Goal: Information Seeking & Learning: Learn about a topic

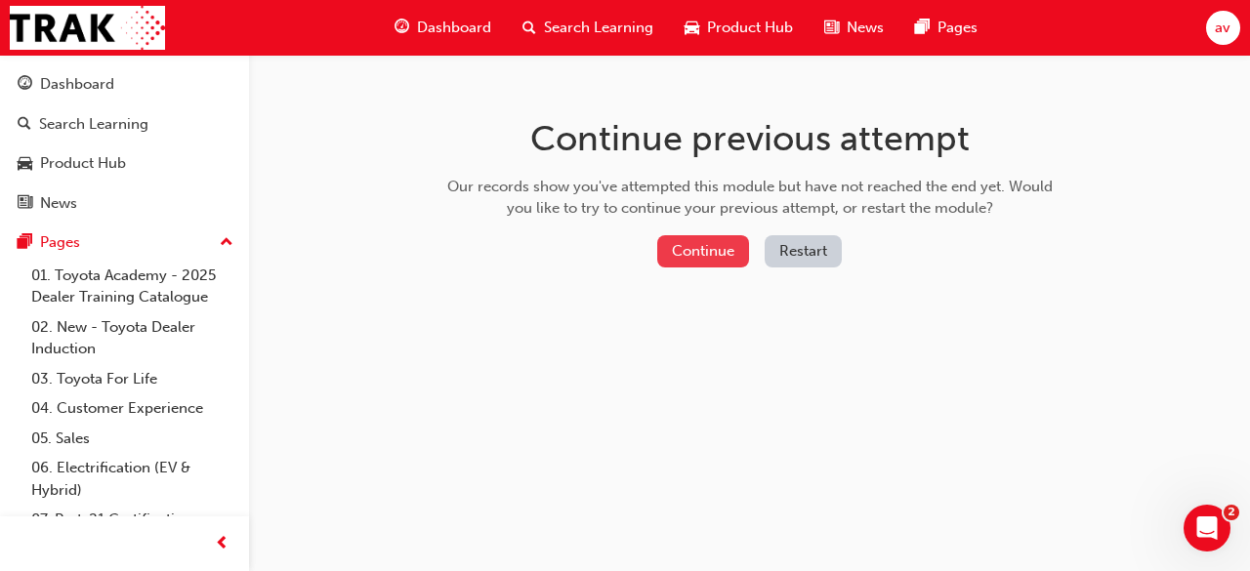
click at [696, 248] on button "Continue" at bounding box center [703, 251] width 92 height 32
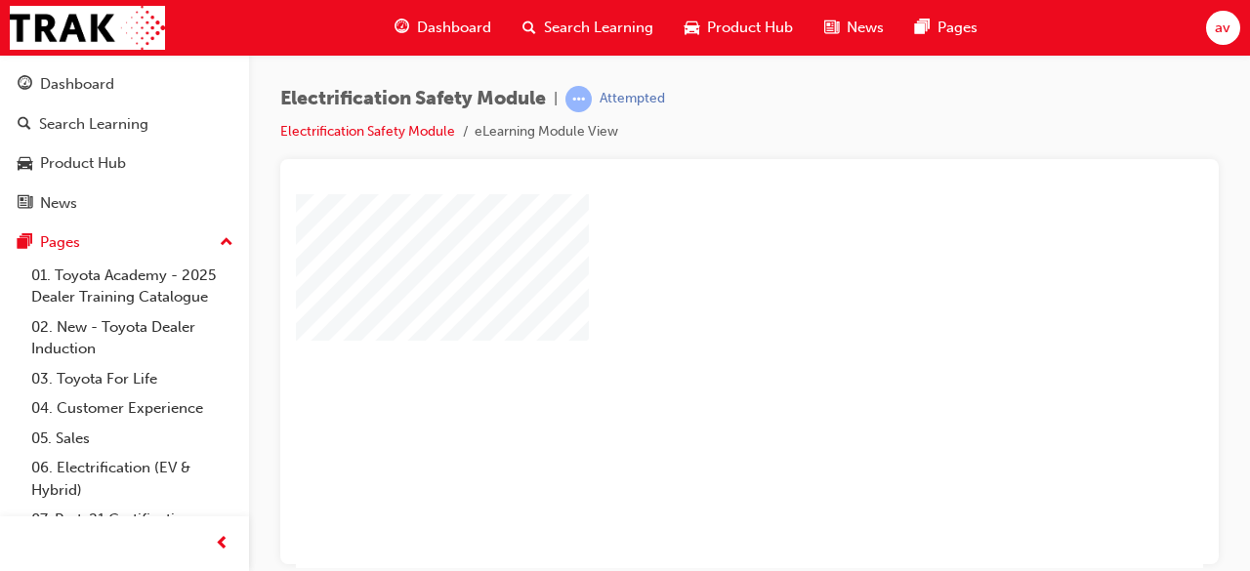
click at [693, 324] on div "play" at bounding box center [693, 324] width 0 height 0
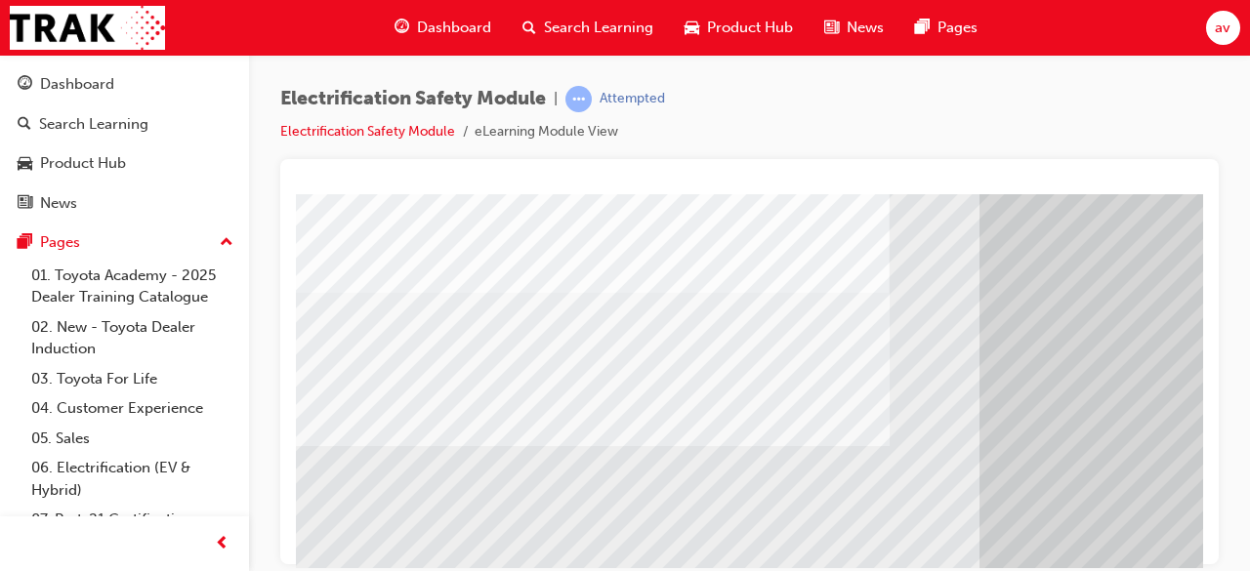
scroll to position [234, 0]
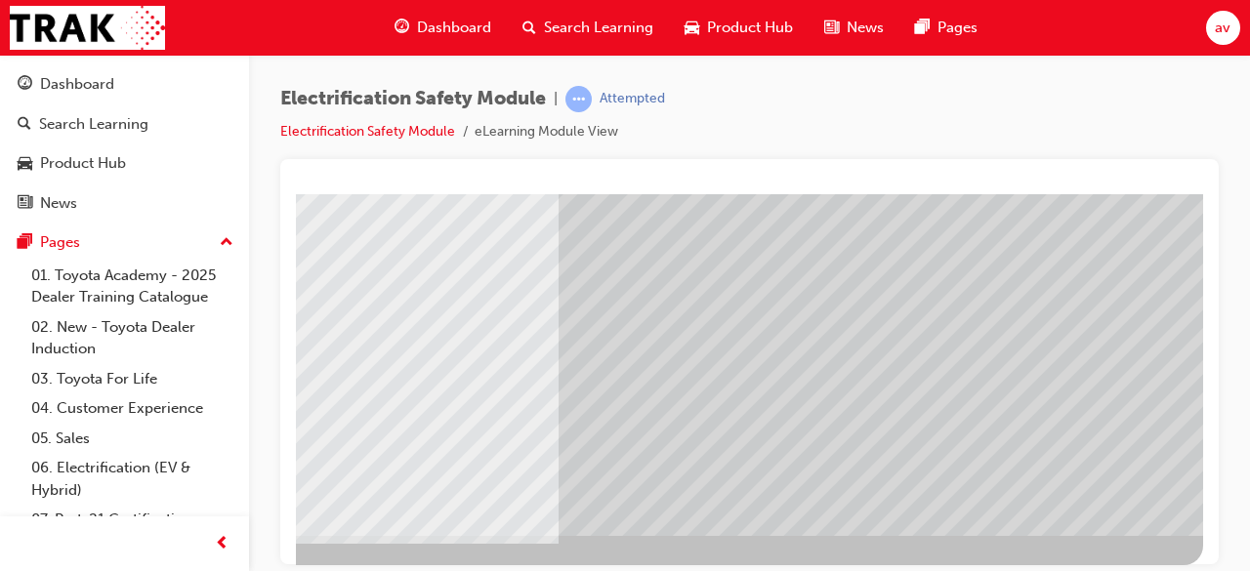
scroll to position [373, 436]
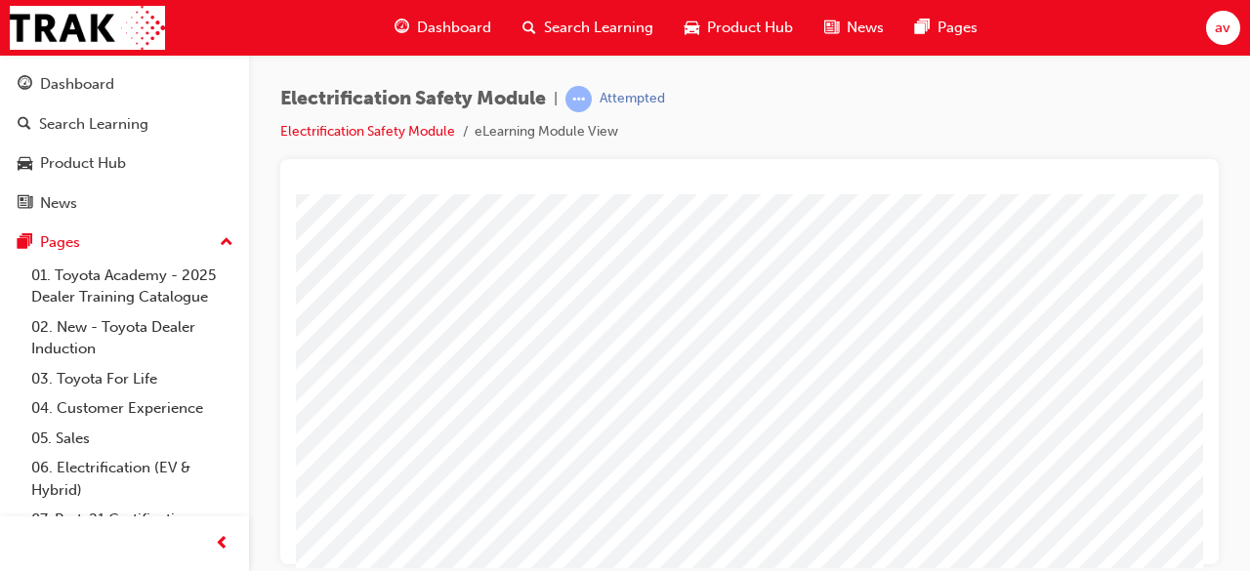
scroll to position [313, 391]
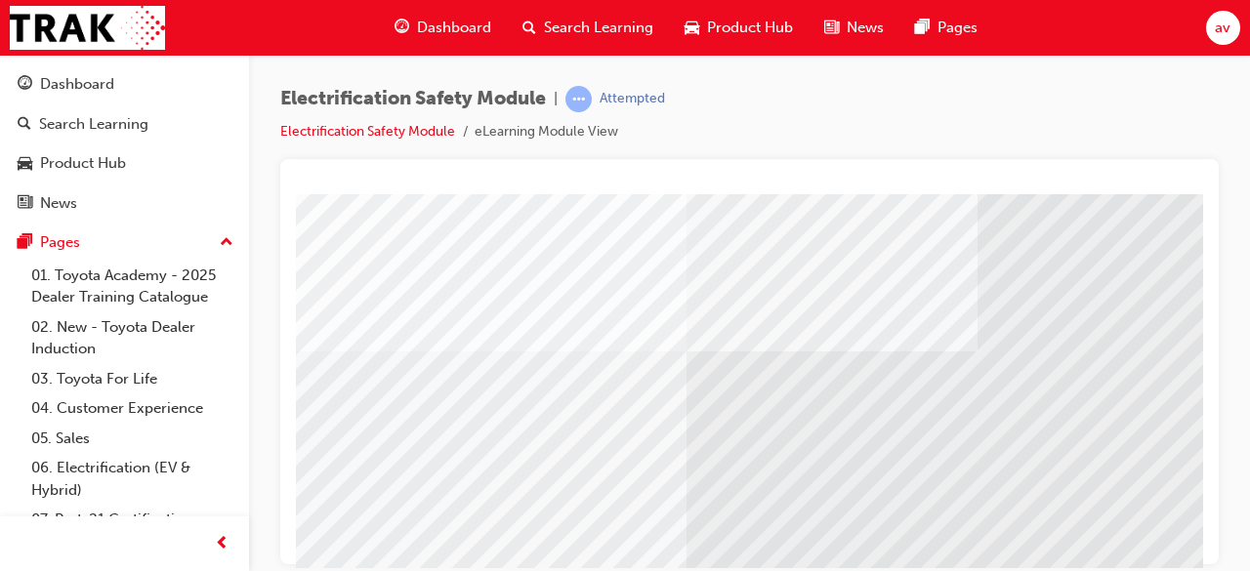
scroll to position [234, 0]
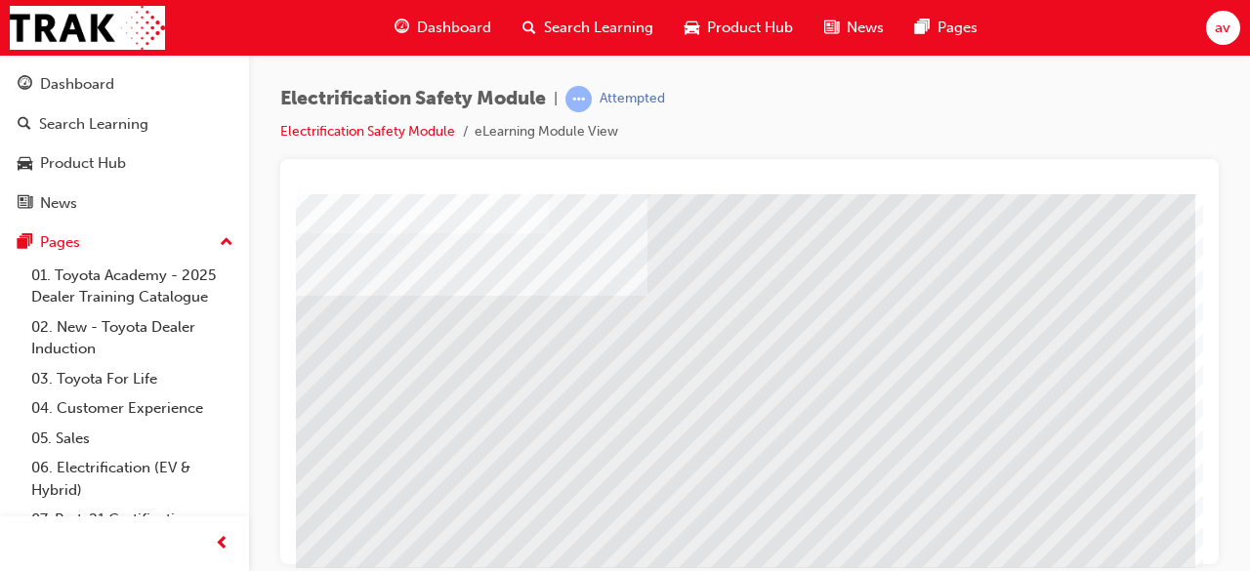
scroll to position [352, 436]
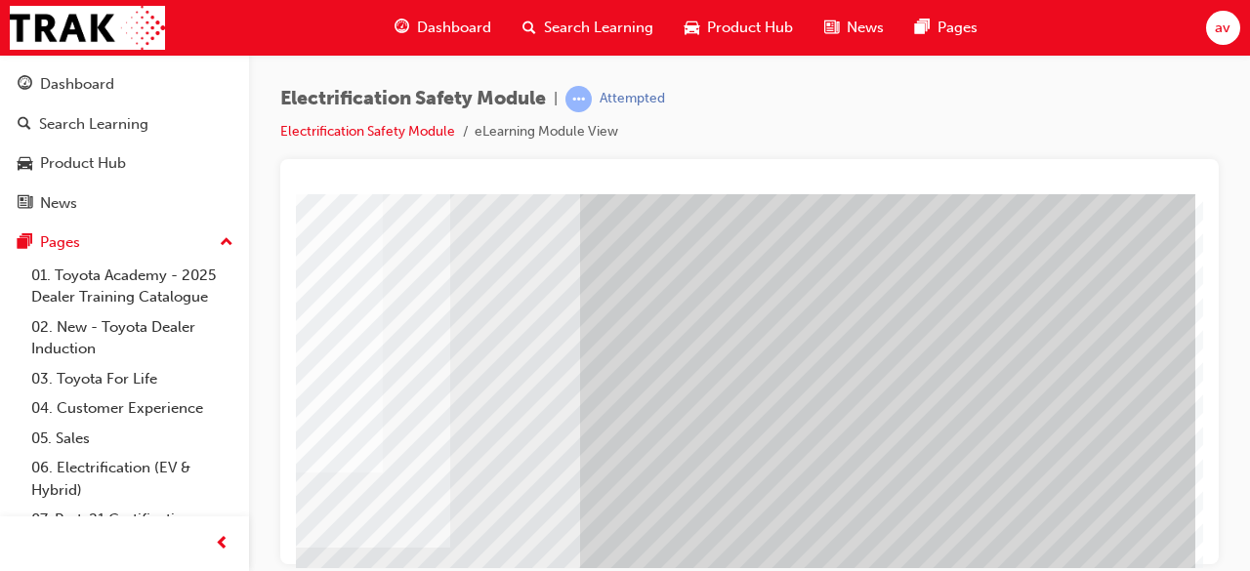
scroll to position [373, 436]
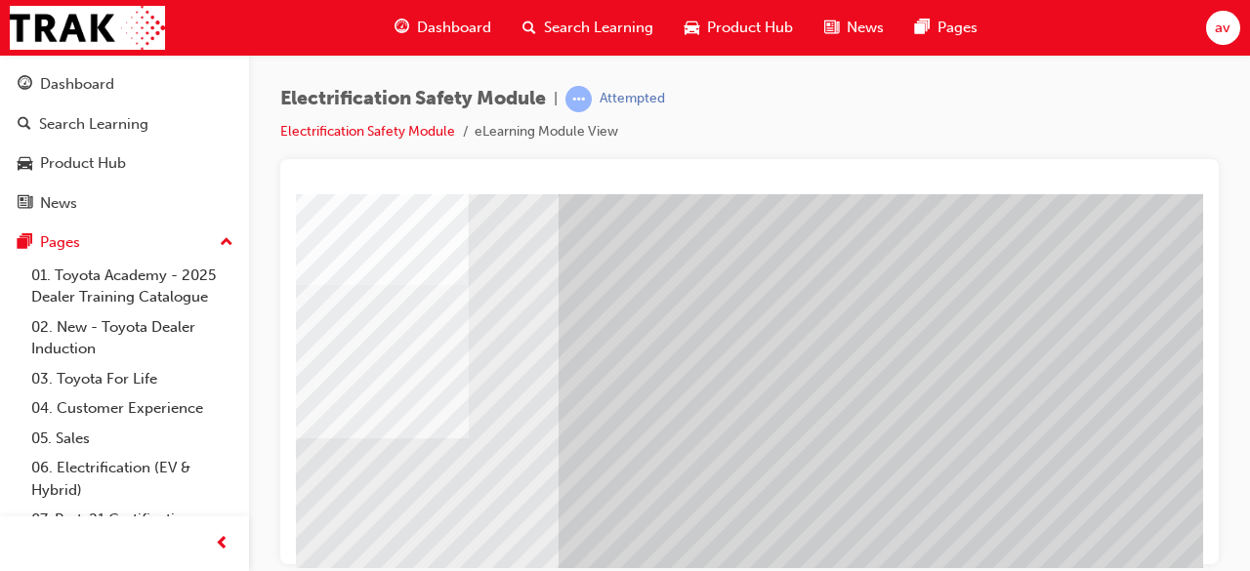
scroll to position [234, 0]
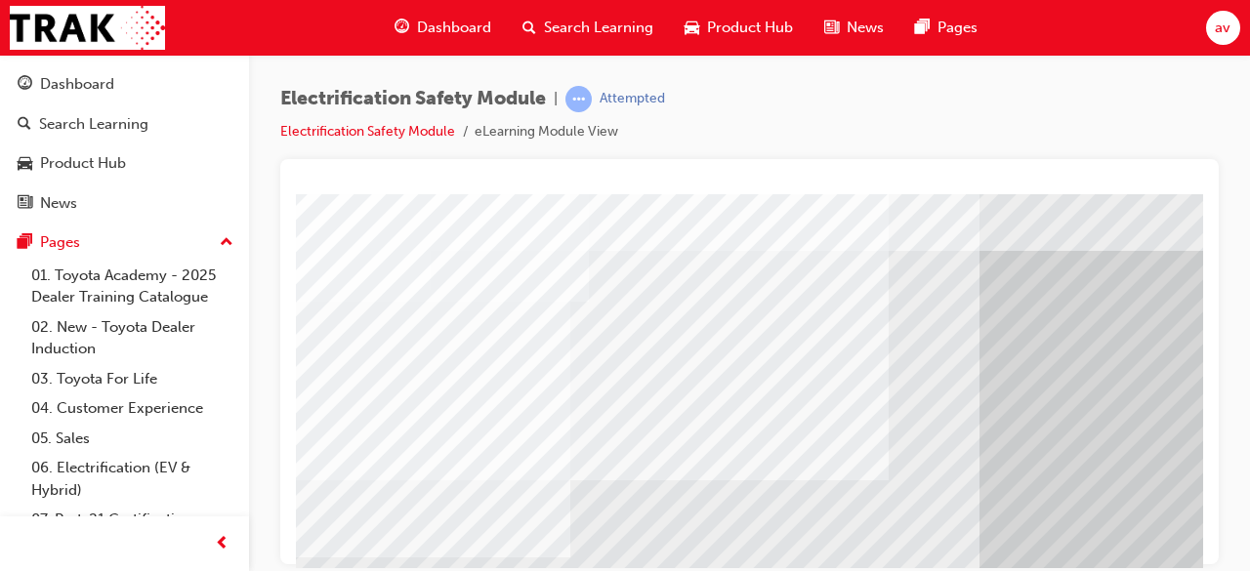
scroll to position [39, 436]
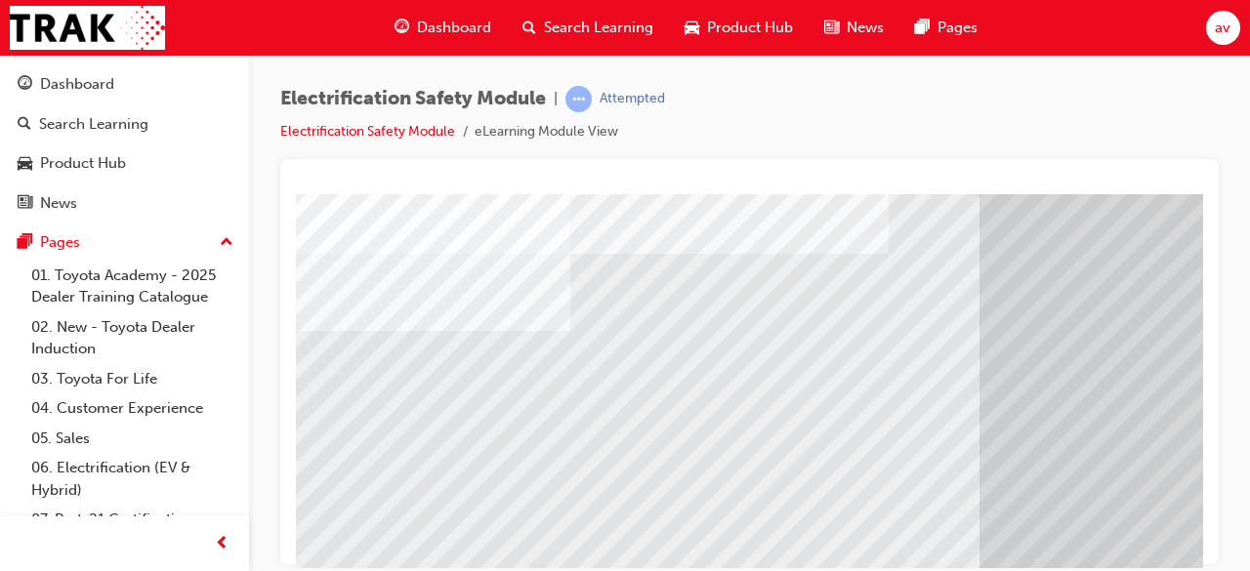
scroll to position [293, 0]
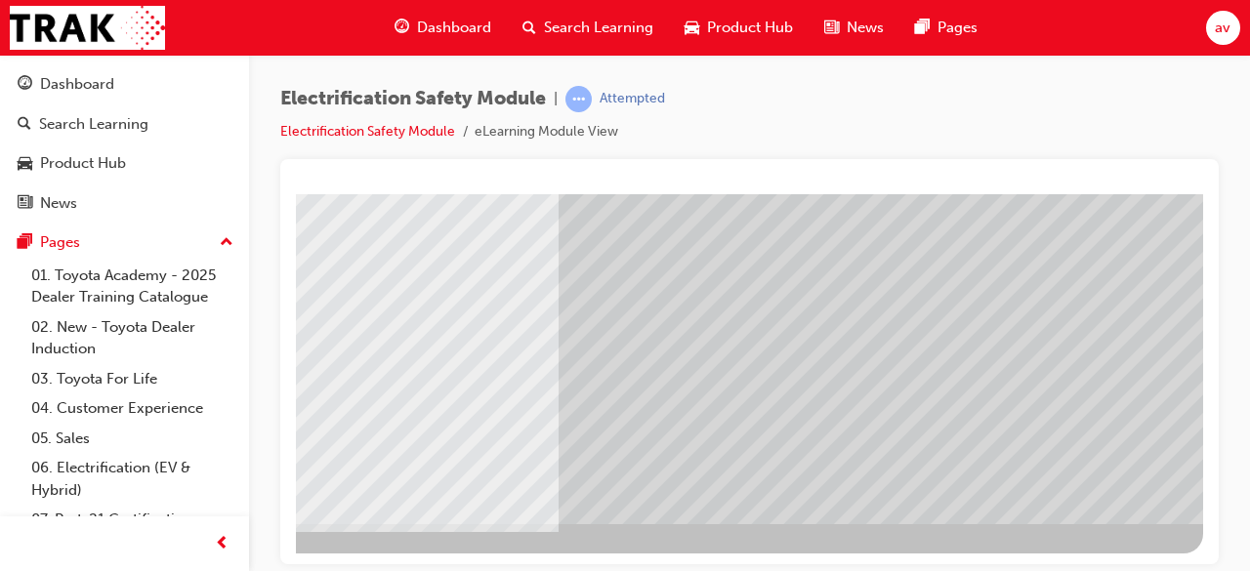
scroll to position [373, 0]
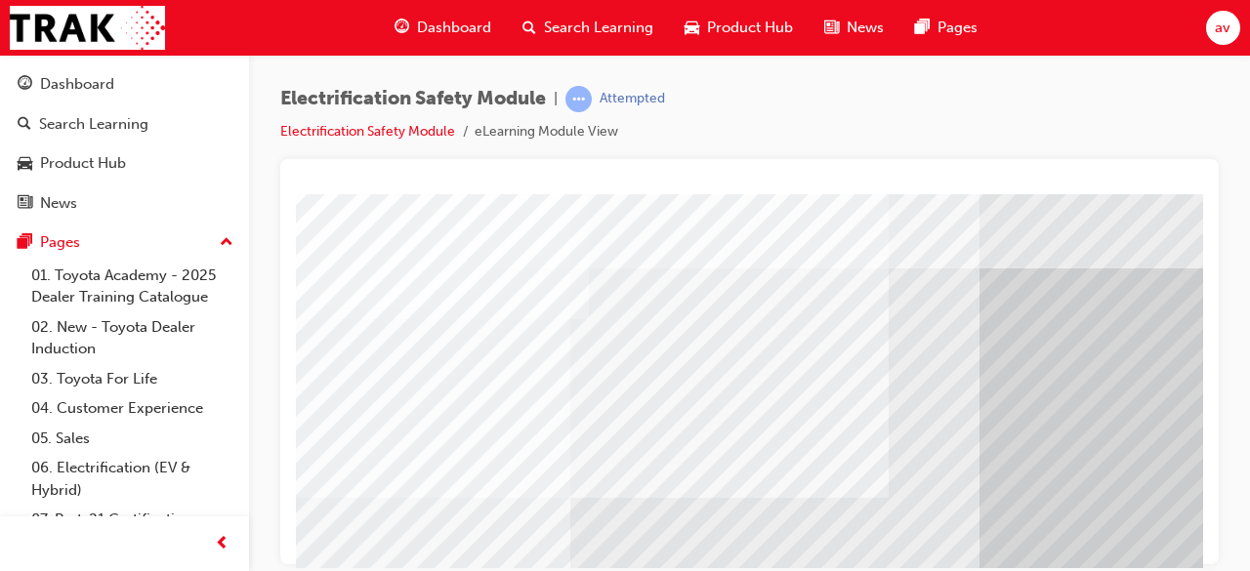
scroll to position [336, 0]
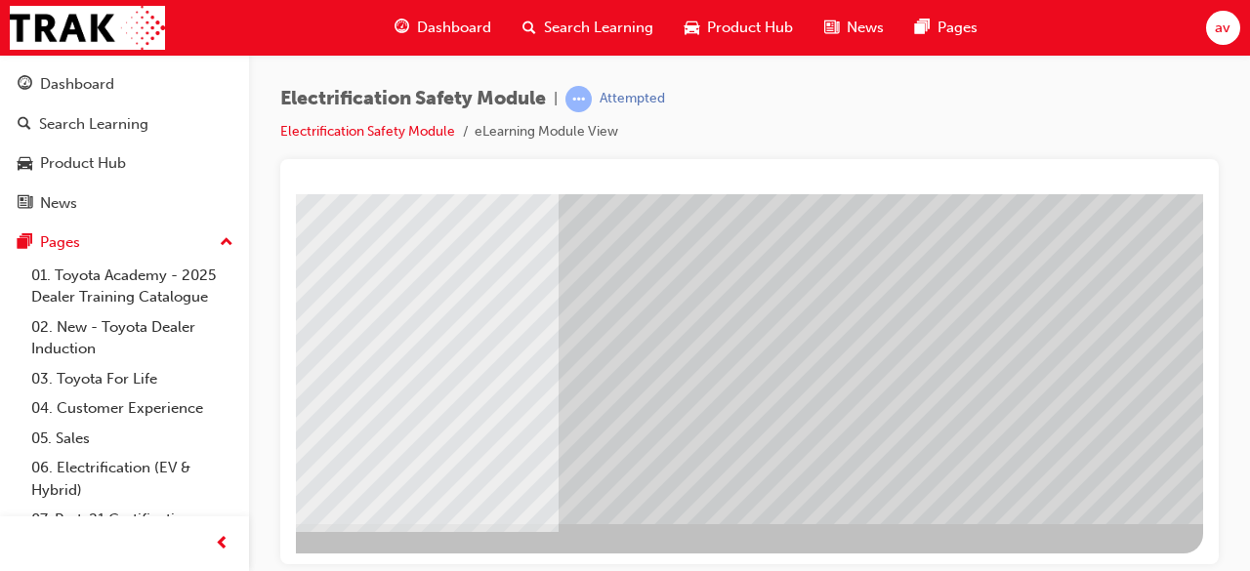
scroll to position [373, 0]
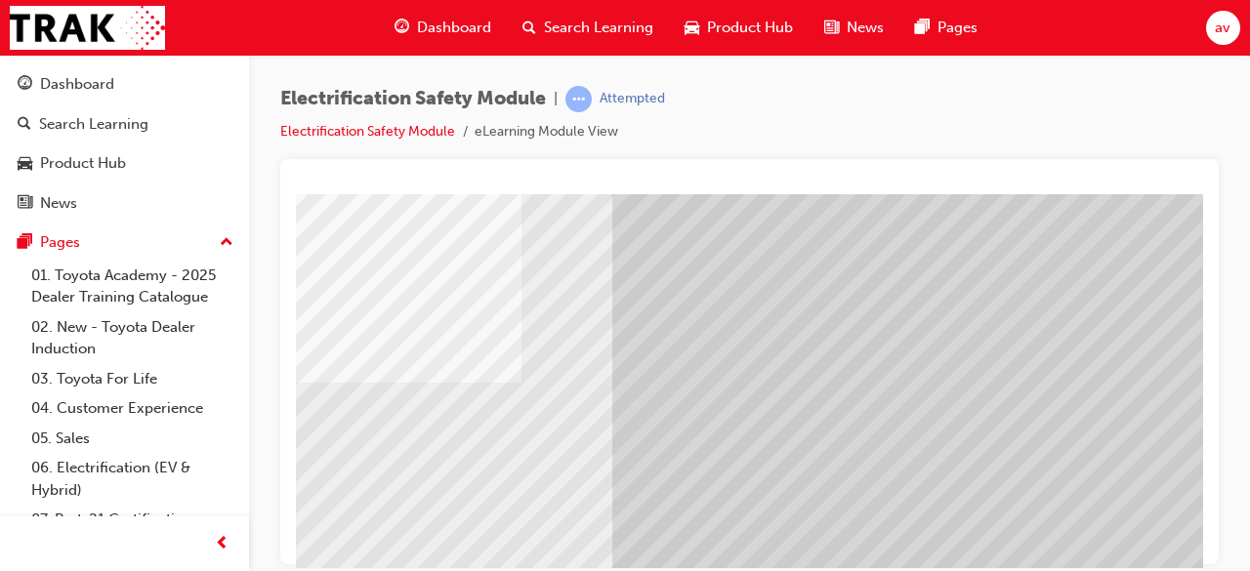
scroll to position [137, 400]
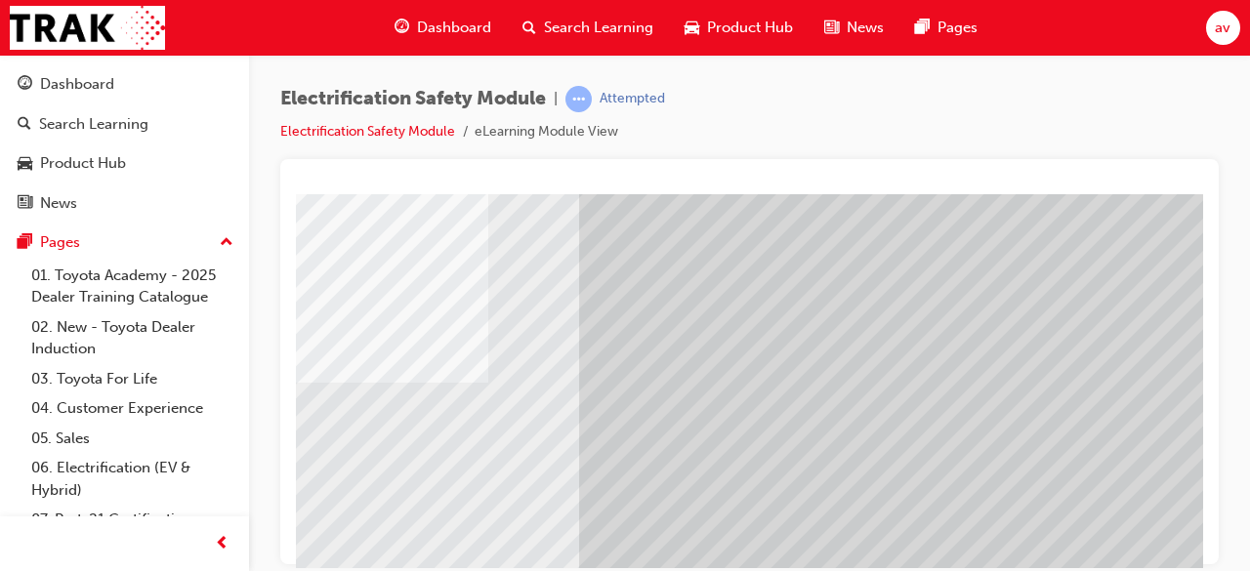
click at [1208, 234] on div at bounding box center [749, 361] width 939 height 405
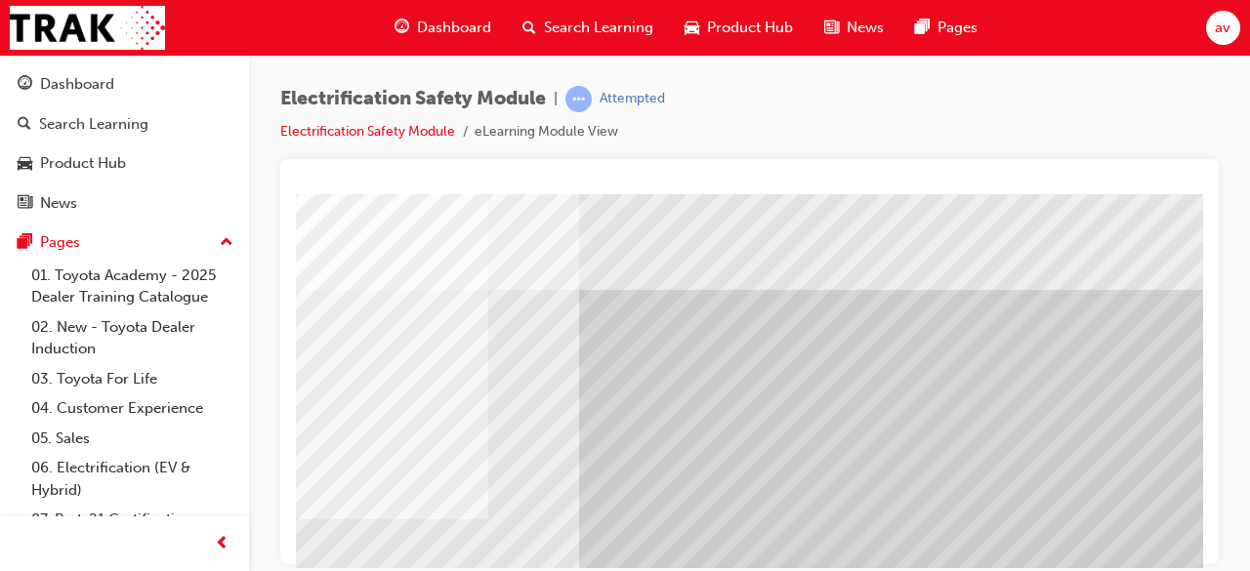
scroll to position [39, 400]
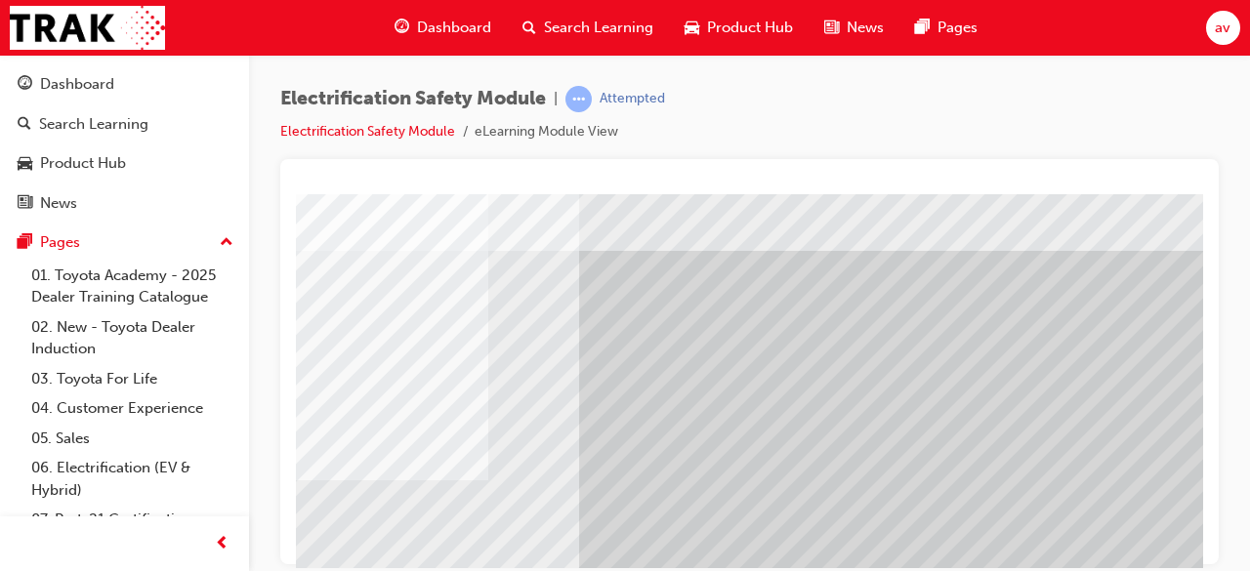
click at [1203, 548] on div at bounding box center [749, 361] width 939 height 405
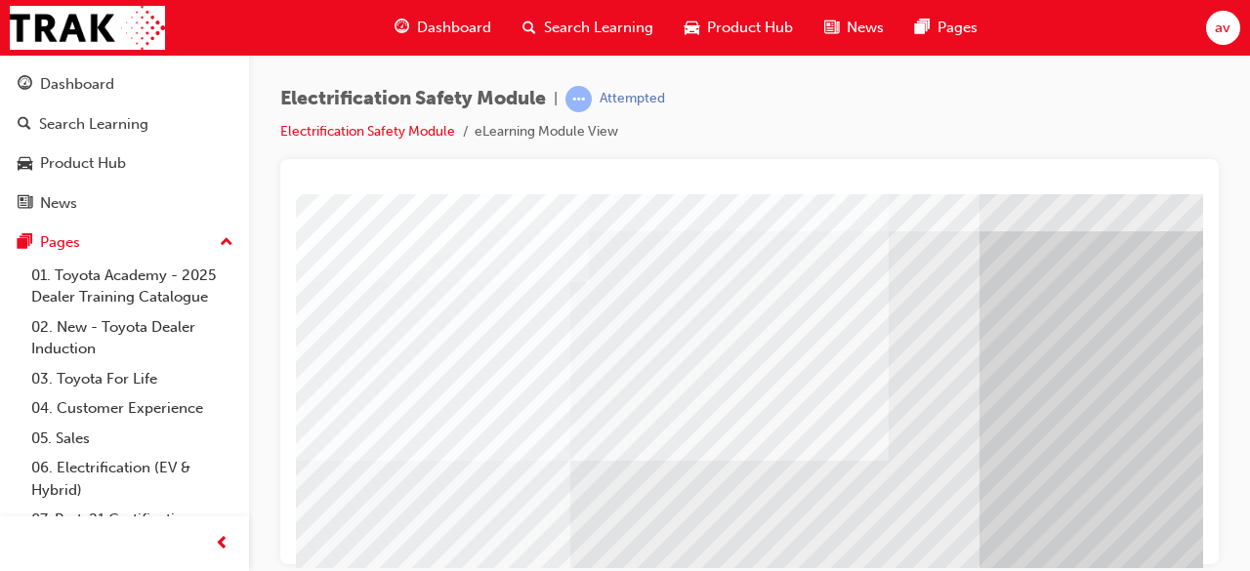
scroll to position [180, 0]
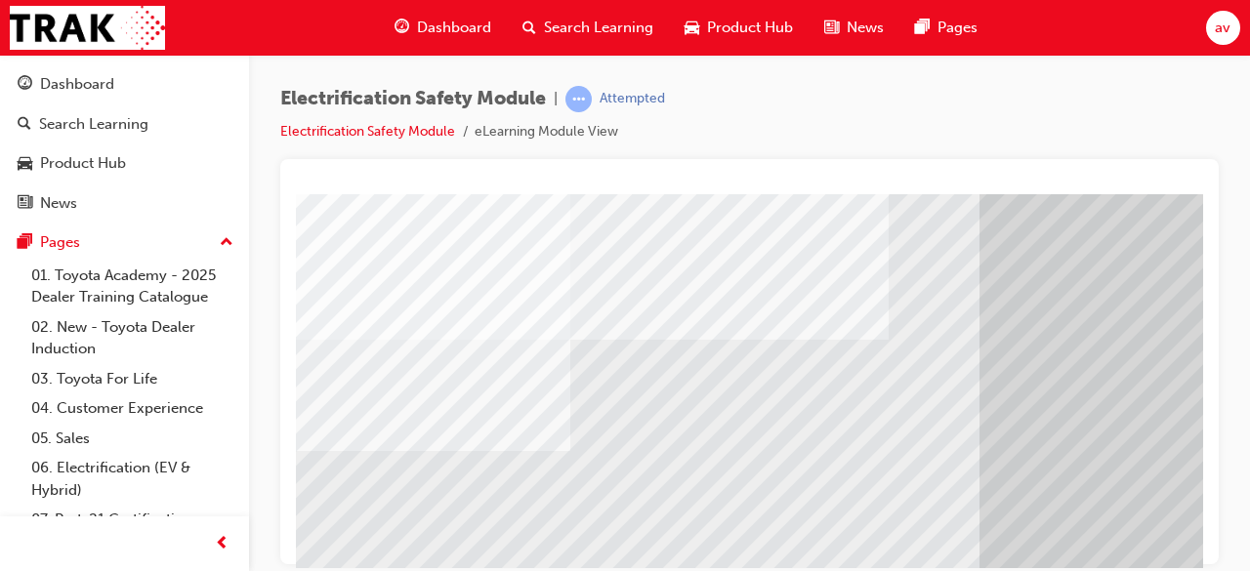
click at [1205, 519] on div at bounding box center [749, 361] width 939 height 405
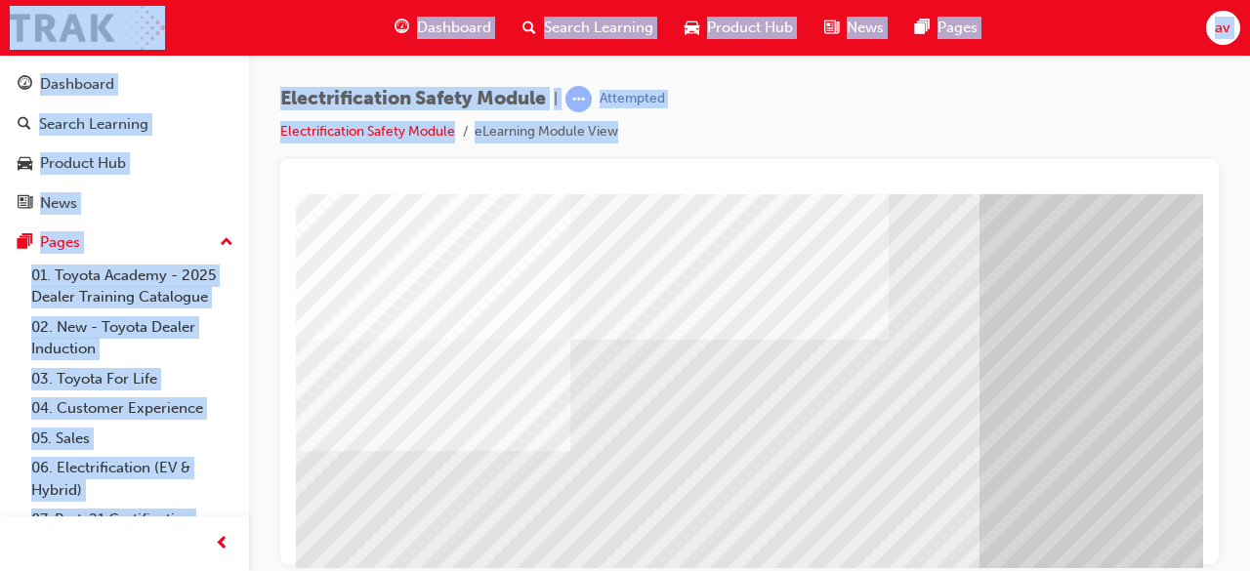
click at [1203, 521] on div at bounding box center [749, 361] width 939 height 405
drag, startPoint x: 1499, startPoint y: 714, endPoint x: 1152, endPoint y: 513, distance: 400.8
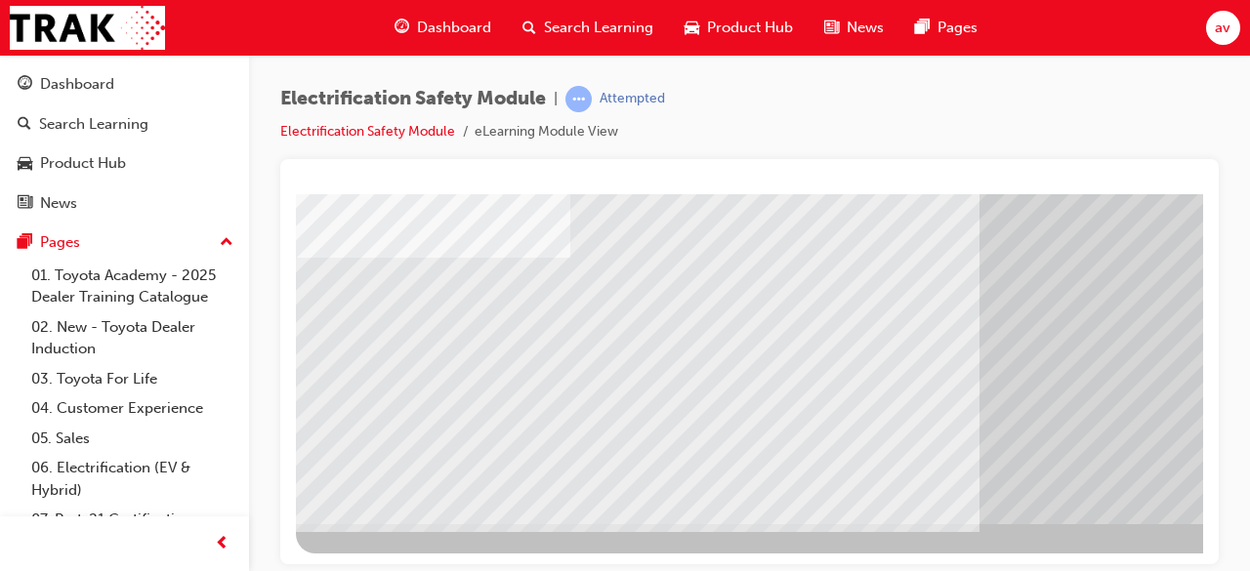
scroll to position [373, 436]
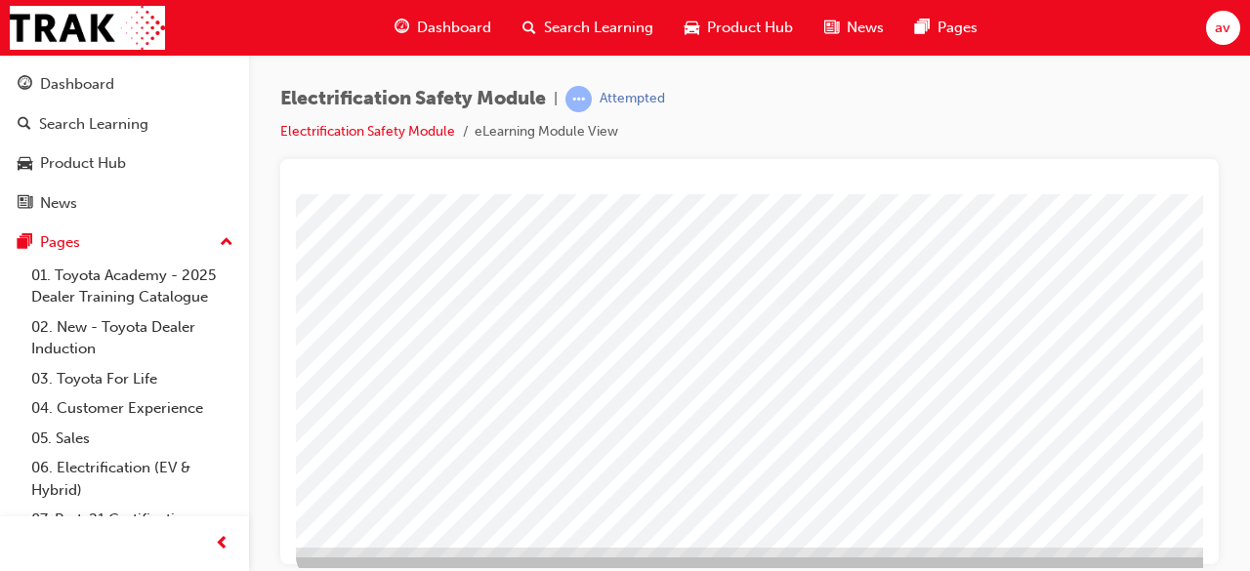
scroll to position [373, 0]
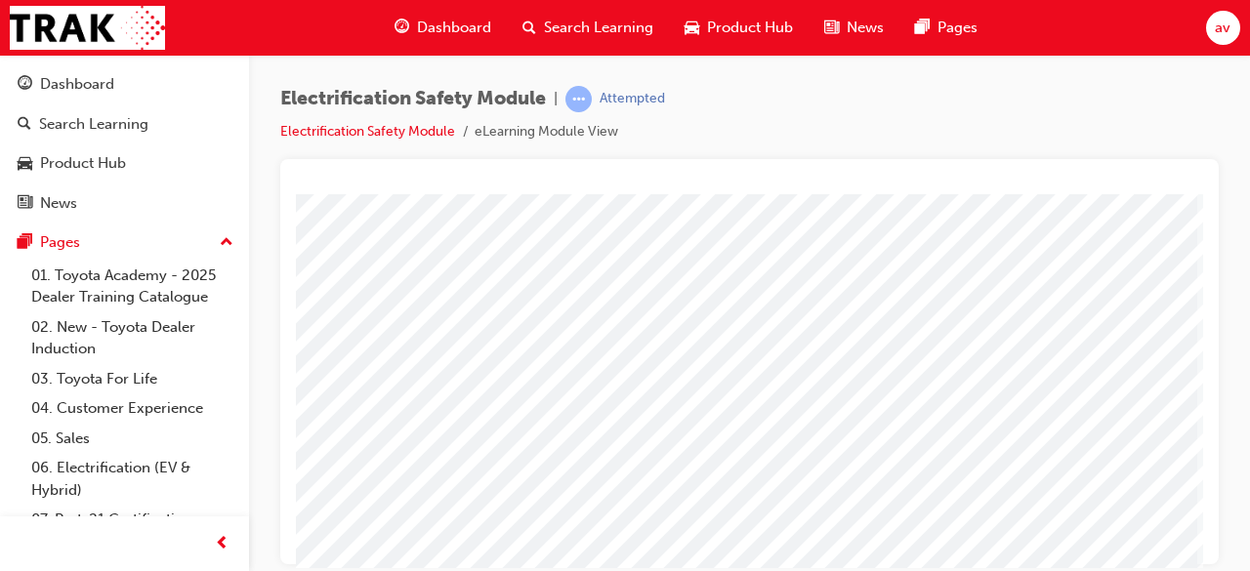
scroll to position [314, 0]
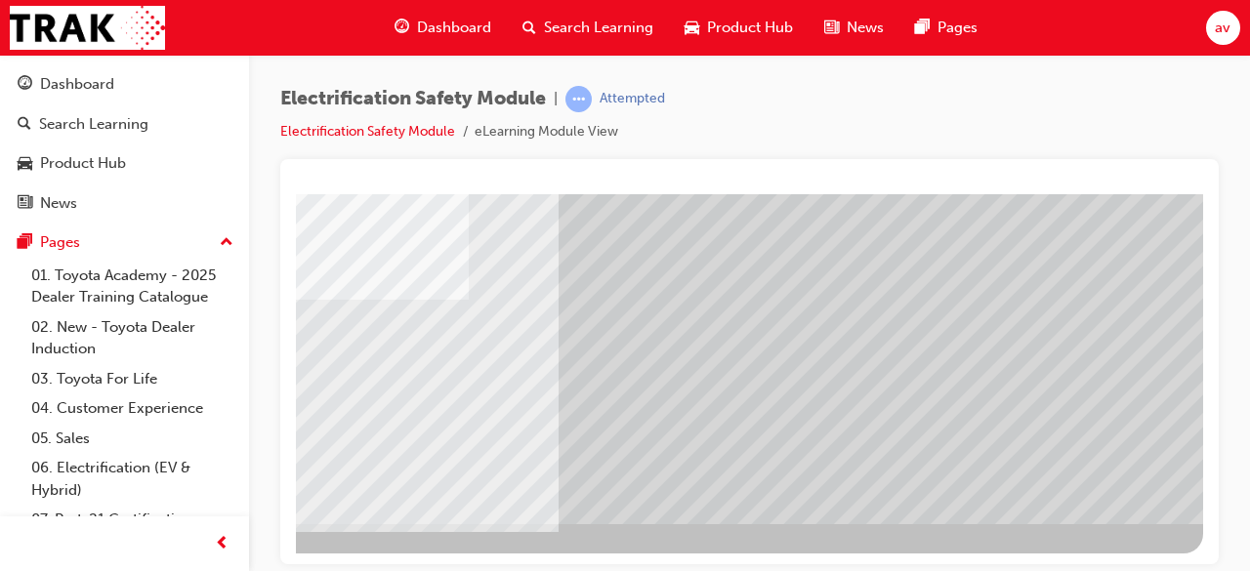
scroll to position [373, 0]
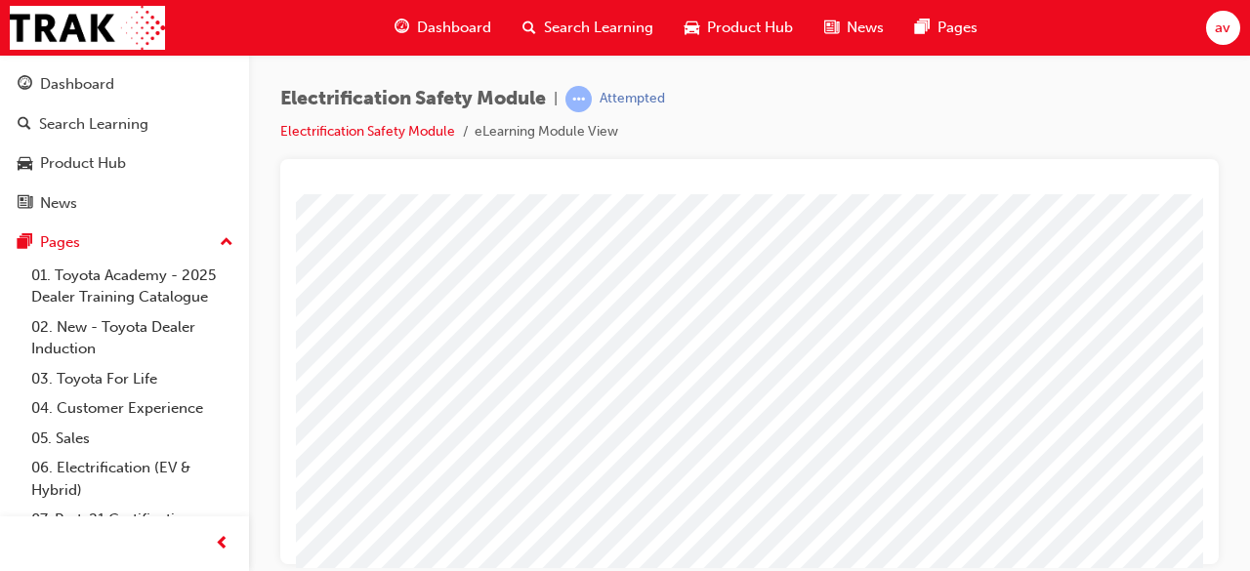
scroll to position [314, 436]
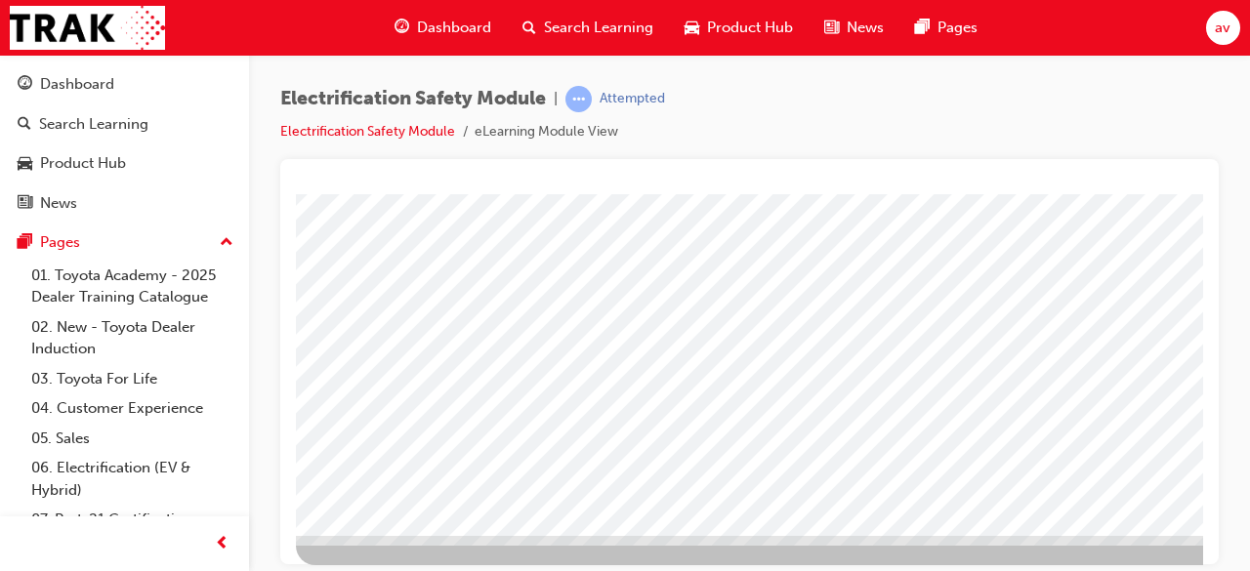
scroll to position [373, 0]
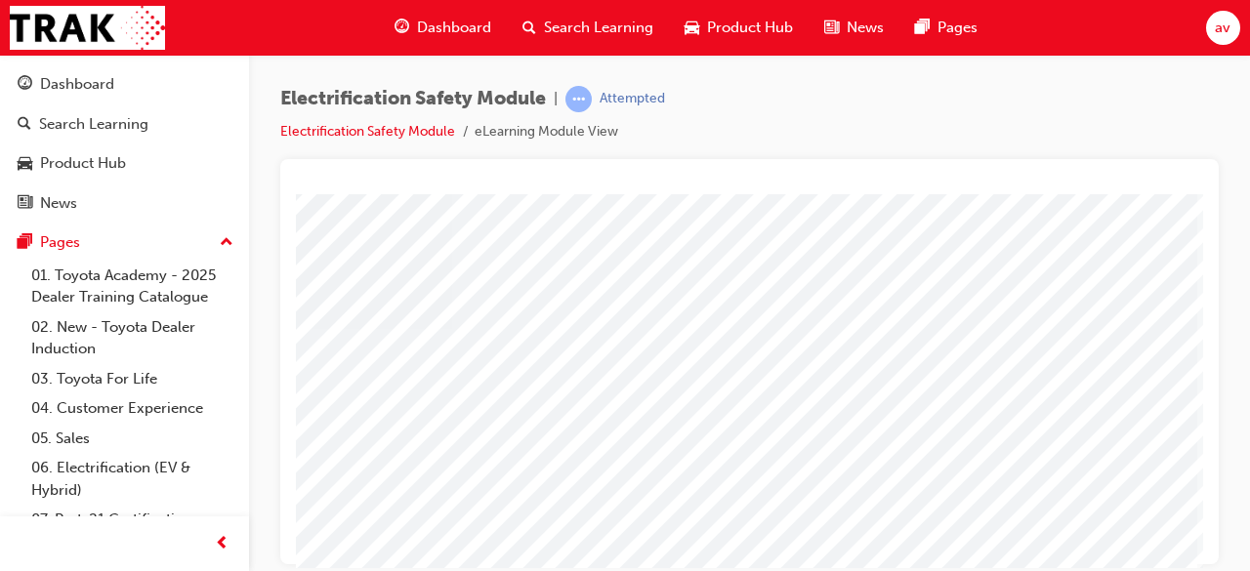
scroll to position [373, 436]
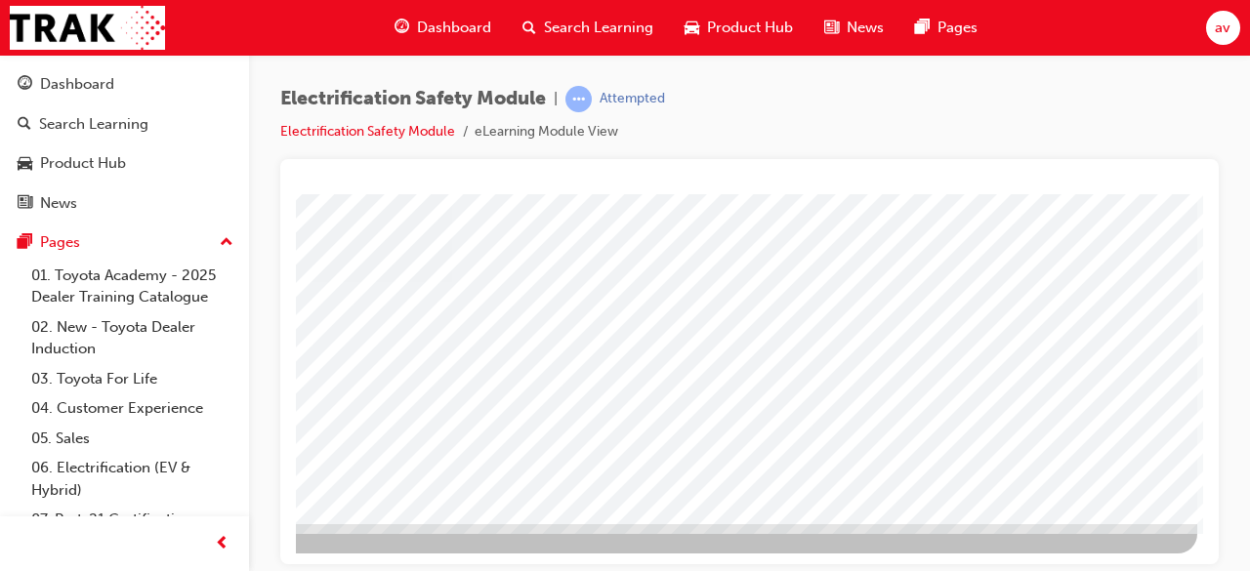
drag, startPoint x: 1197, startPoint y: 543, endPoint x: 1535, endPoint y: 612, distance: 344.9
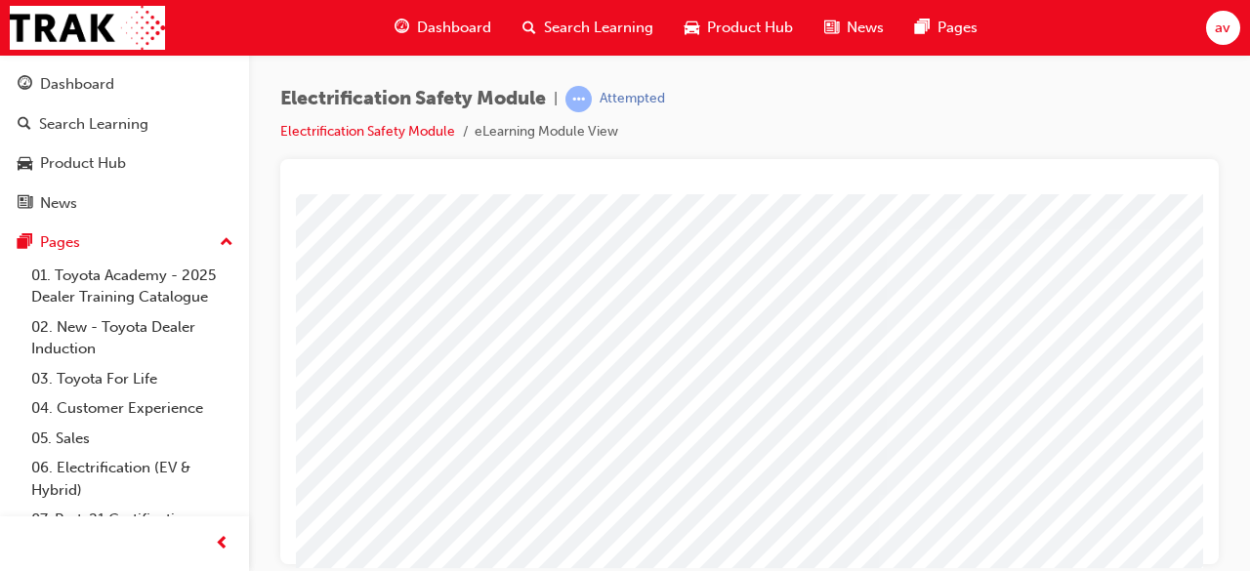
scroll to position [78, 0]
click at [1203, 538] on div at bounding box center [749, 361] width 939 height 405
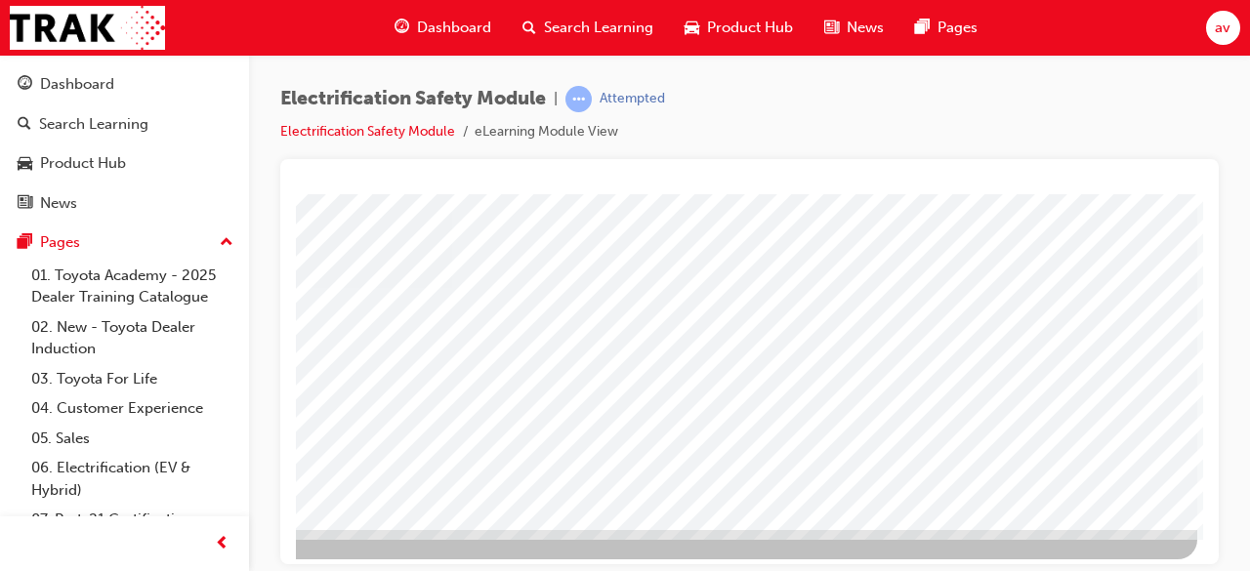
scroll to position [373, 436]
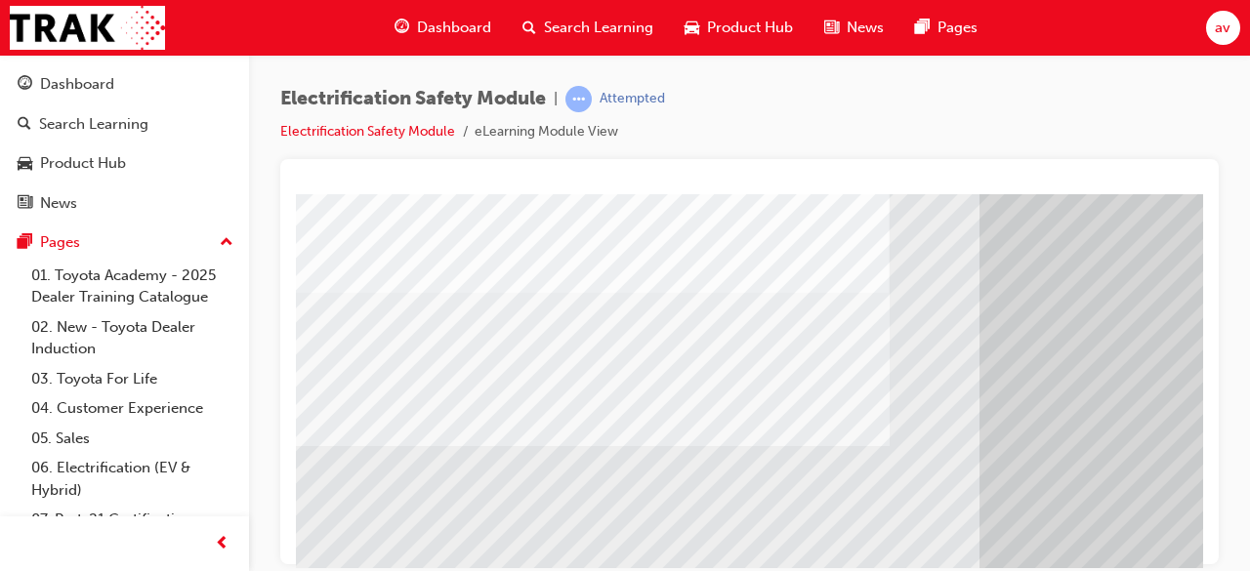
scroll to position [234, 0]
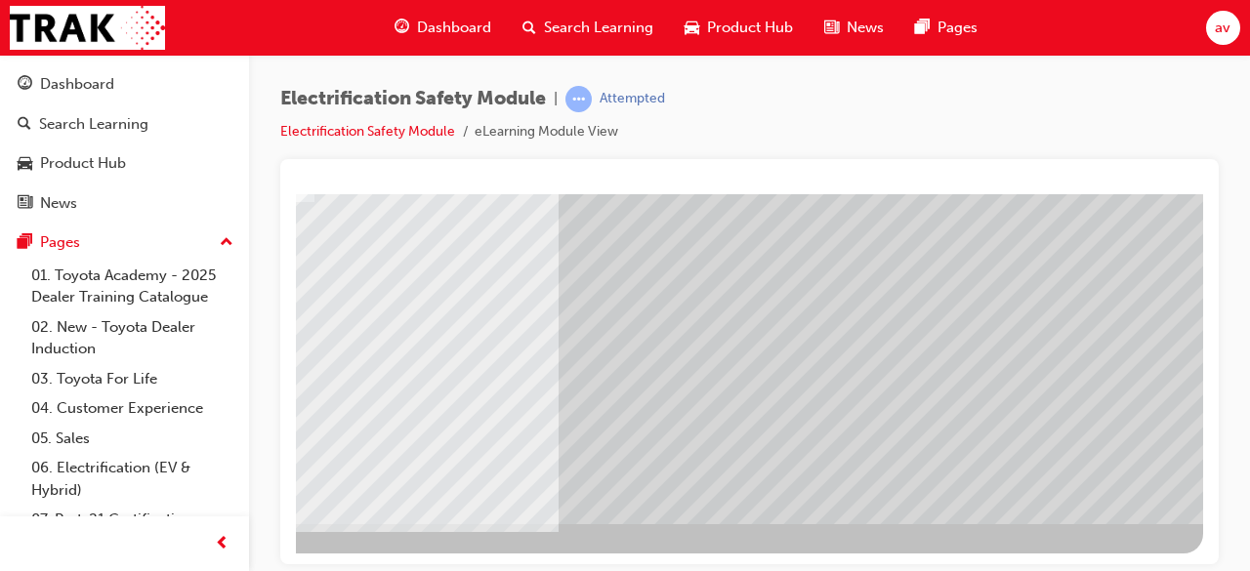
scroll to position [373, 0]
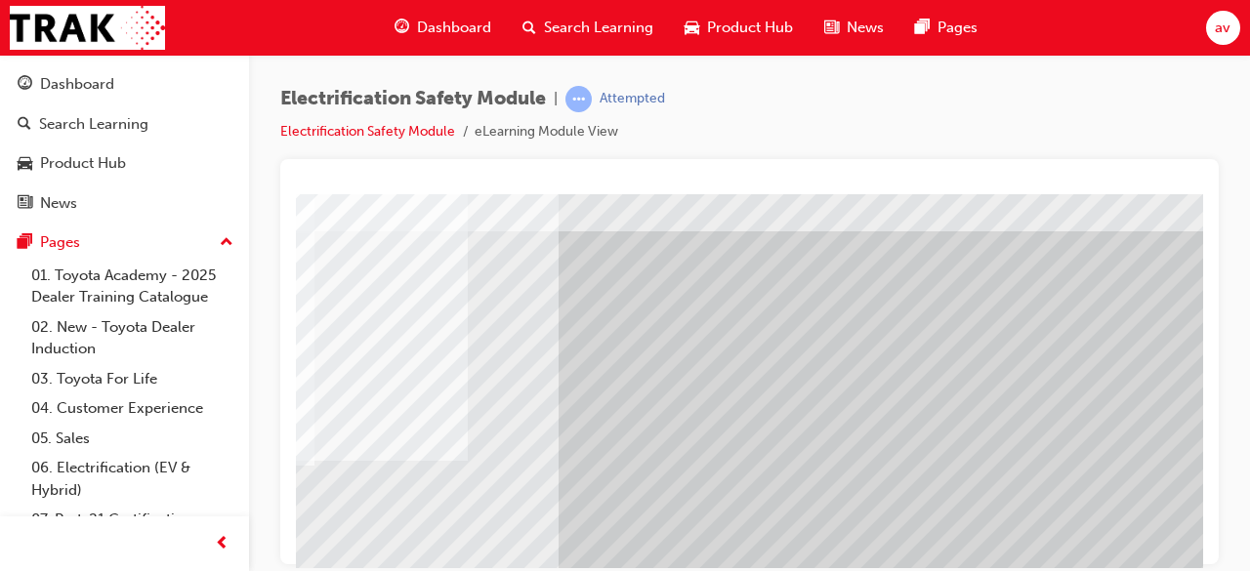
scroll to position [373, 436]
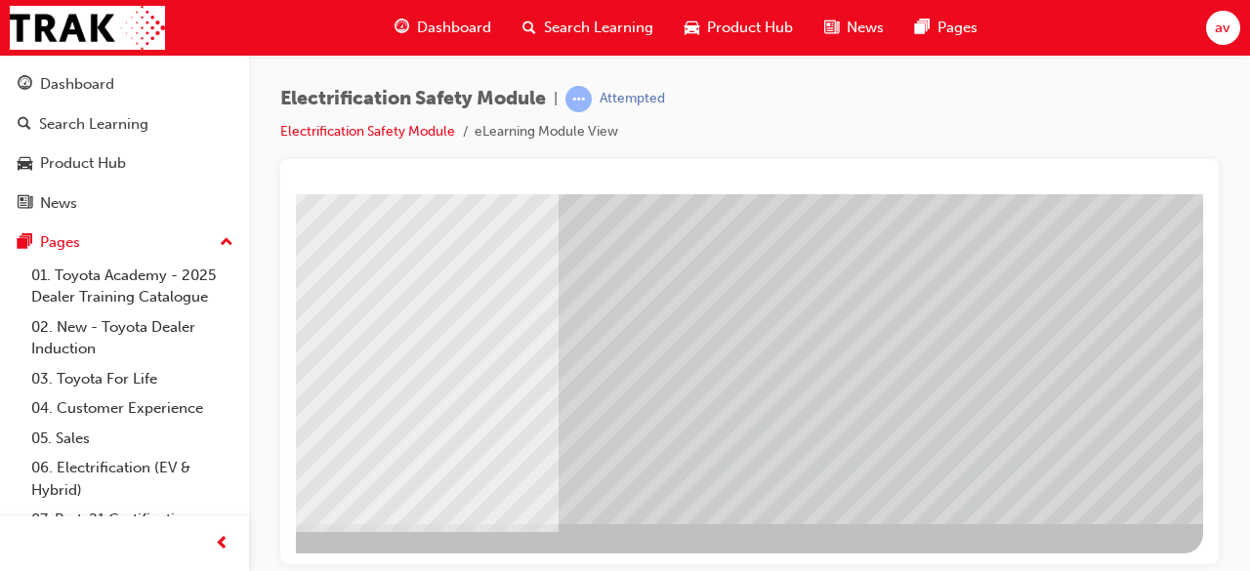
click at [1203, 532] on div at bounding box center [749, 361] width 939 height 405
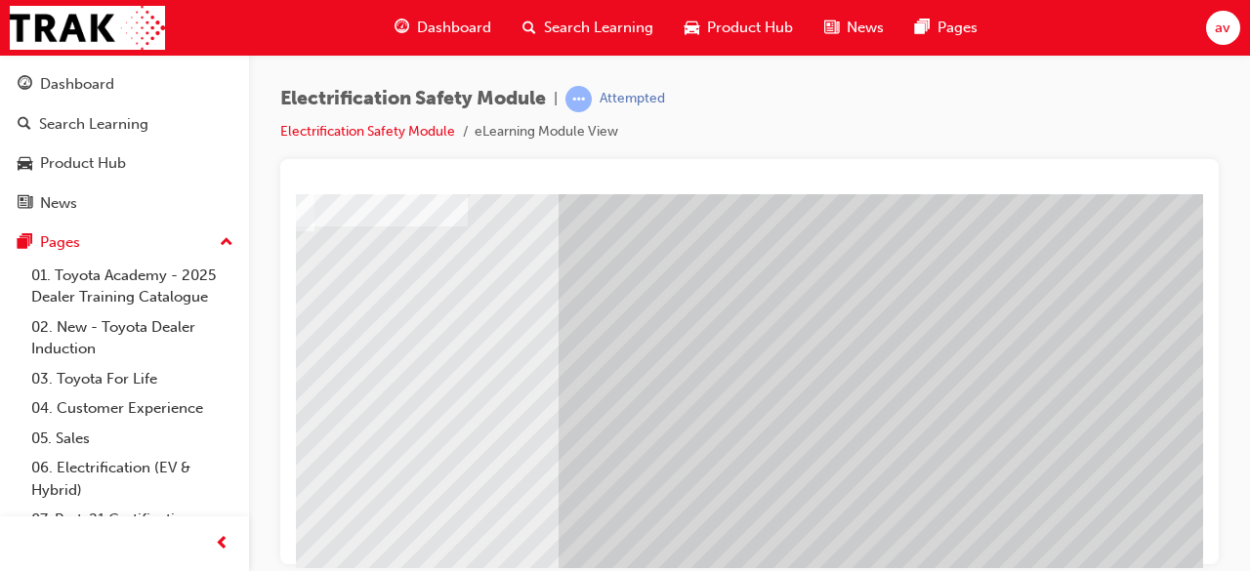
scroll to position [293, 0]
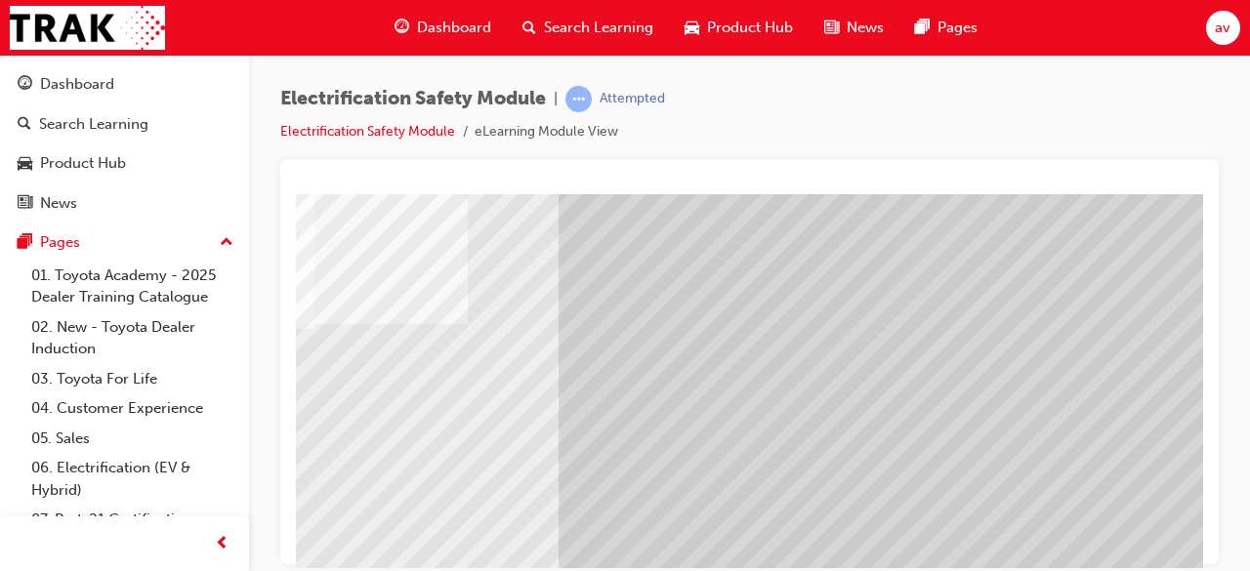
scroll to position [247, 436]
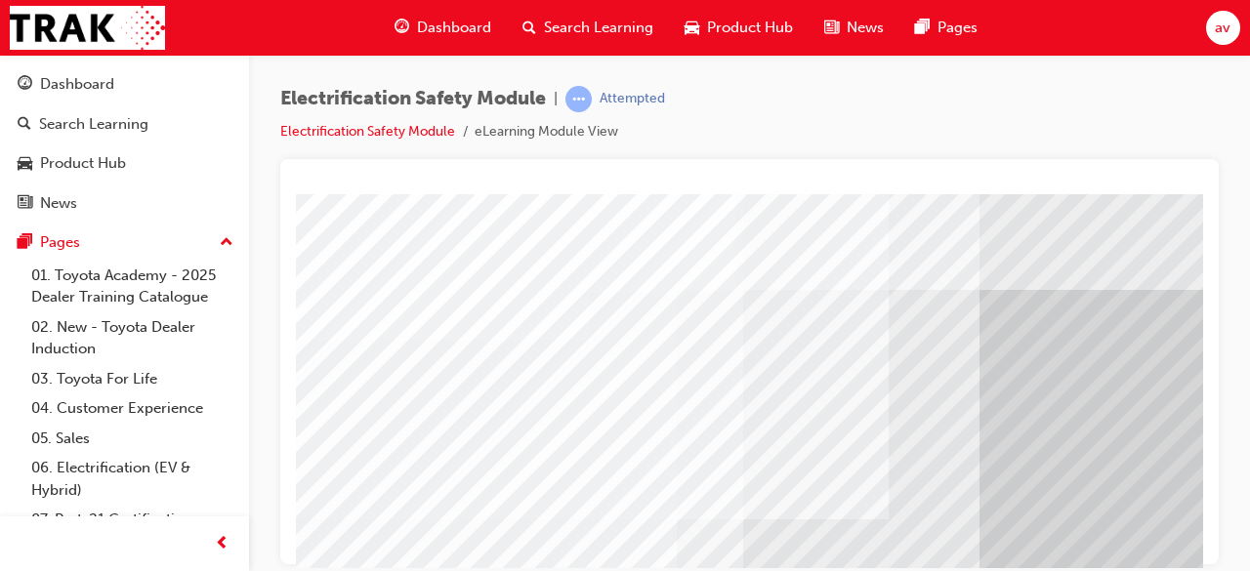
scroll to position [0, 436]
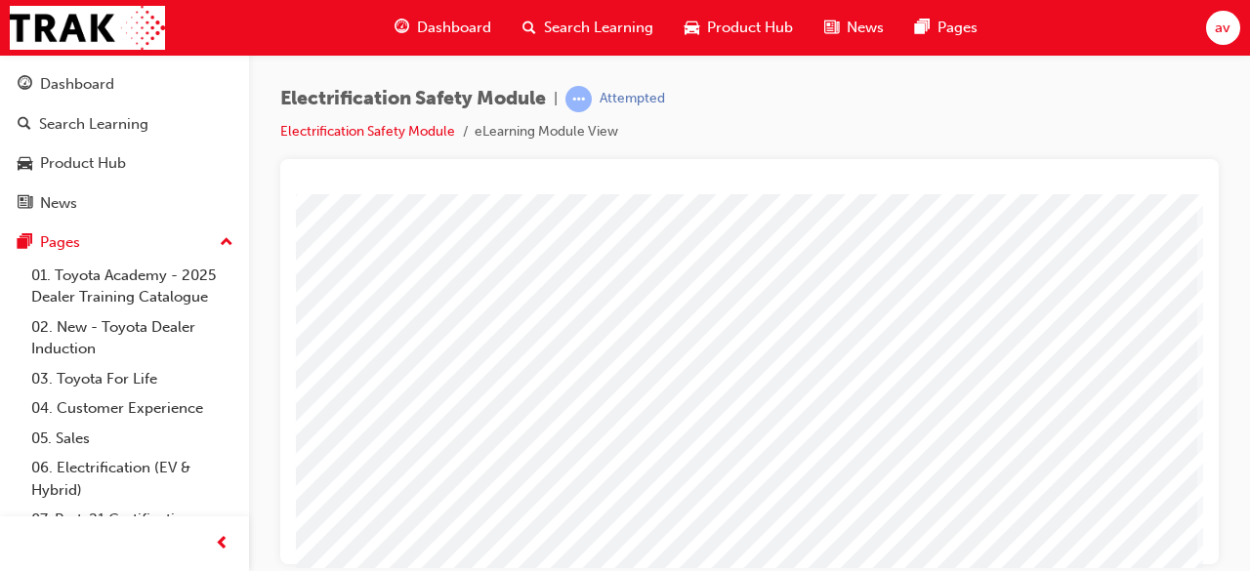
scroll to position [117, 436]
click at [1205, 536] on div at bounding box center [749, 361] width 939 height 405
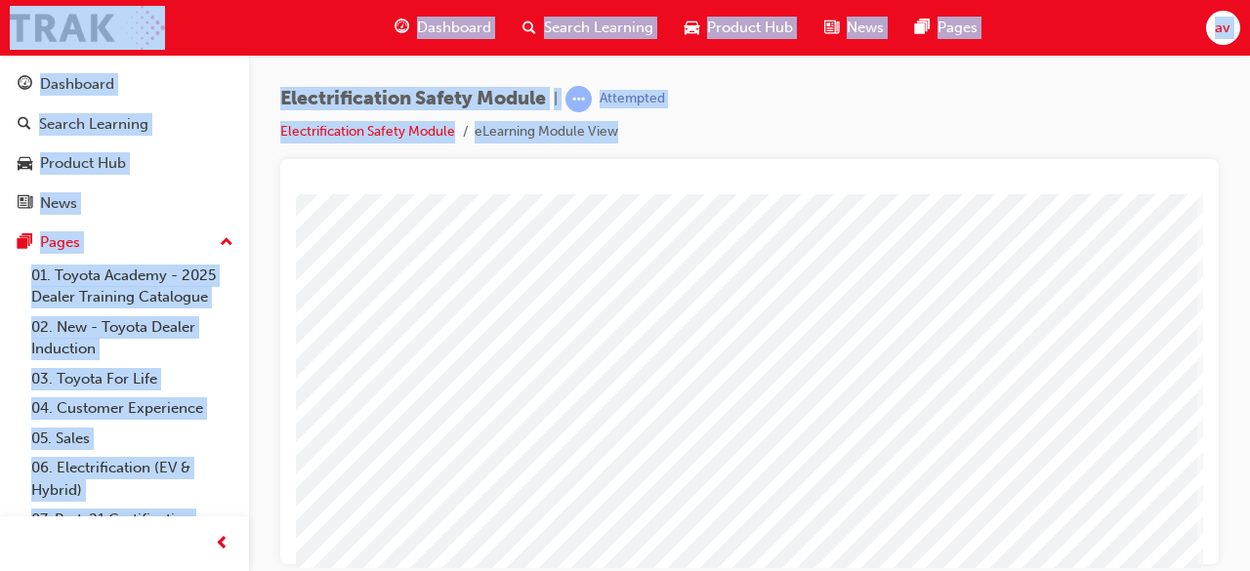
click at [1205, 536] on div at bounding box center [749, 361] width 939 height 405
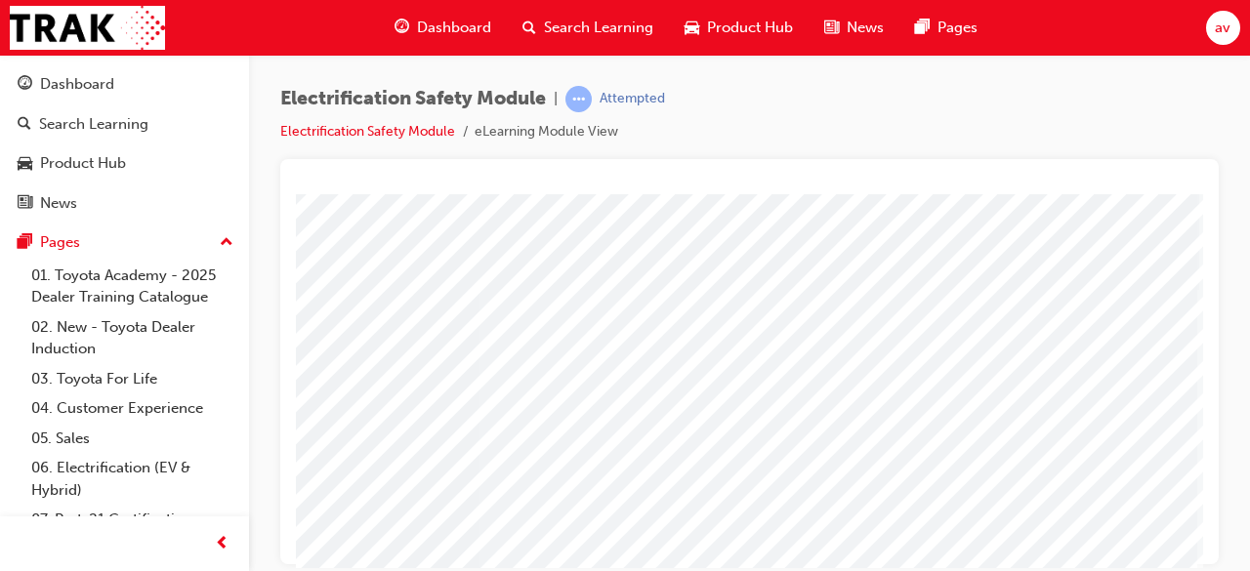
scroll to position [0, 0]
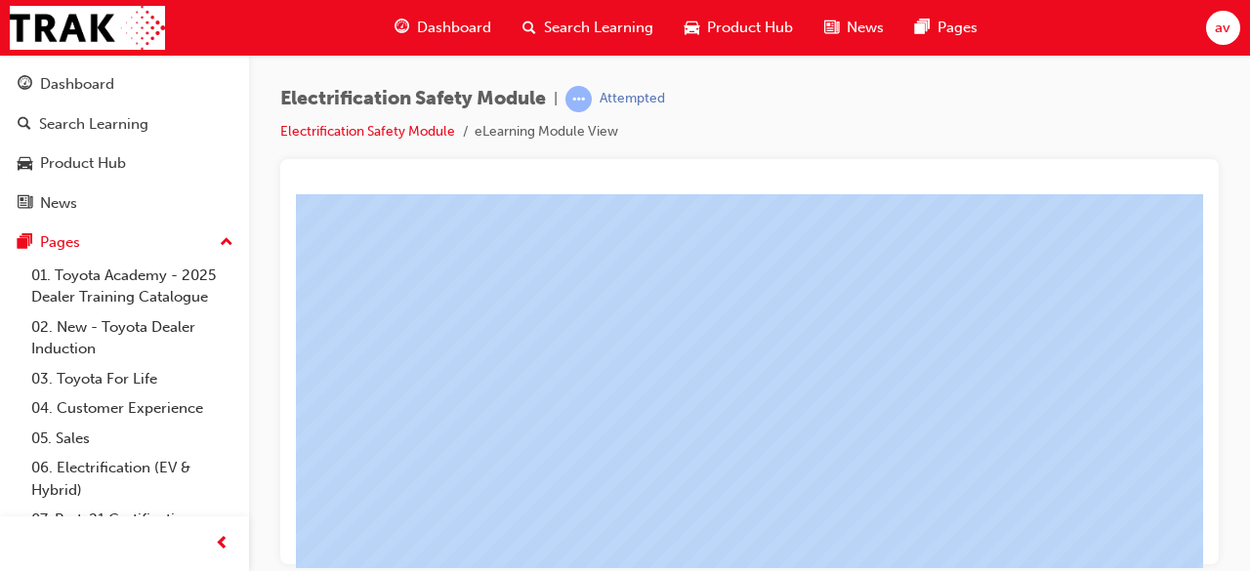
drag, startPoint x: 1500, startPoint y: 728, endPoint x: 1014, endPoint y: 480, distance: 546.0
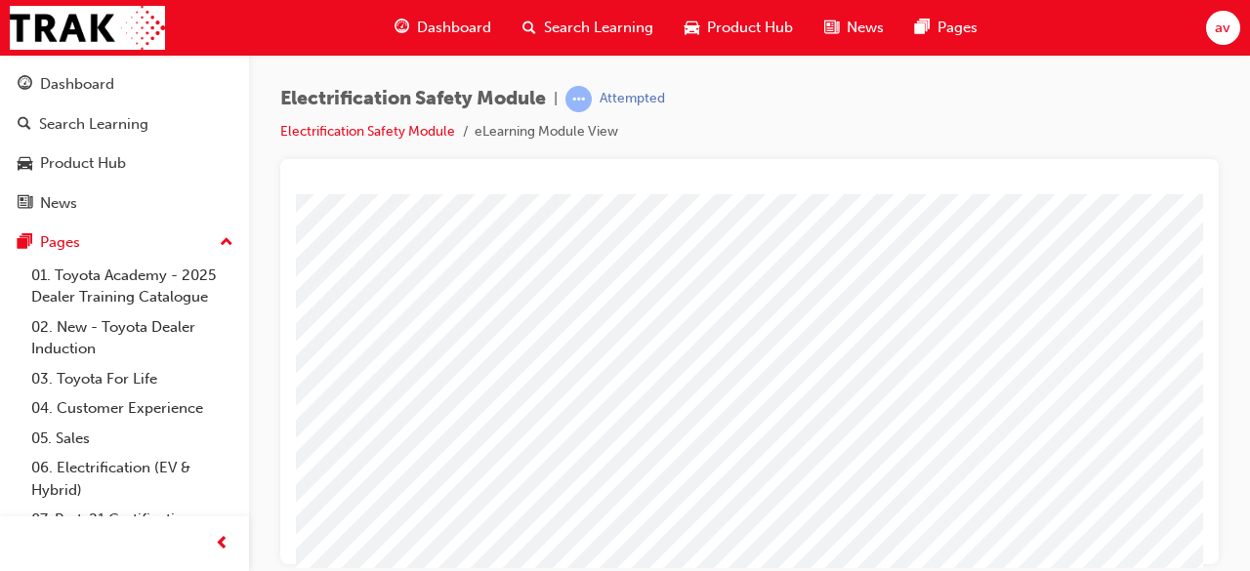
click at [910, 424] on div at bounding box center [533, 544] width 1328 height 703
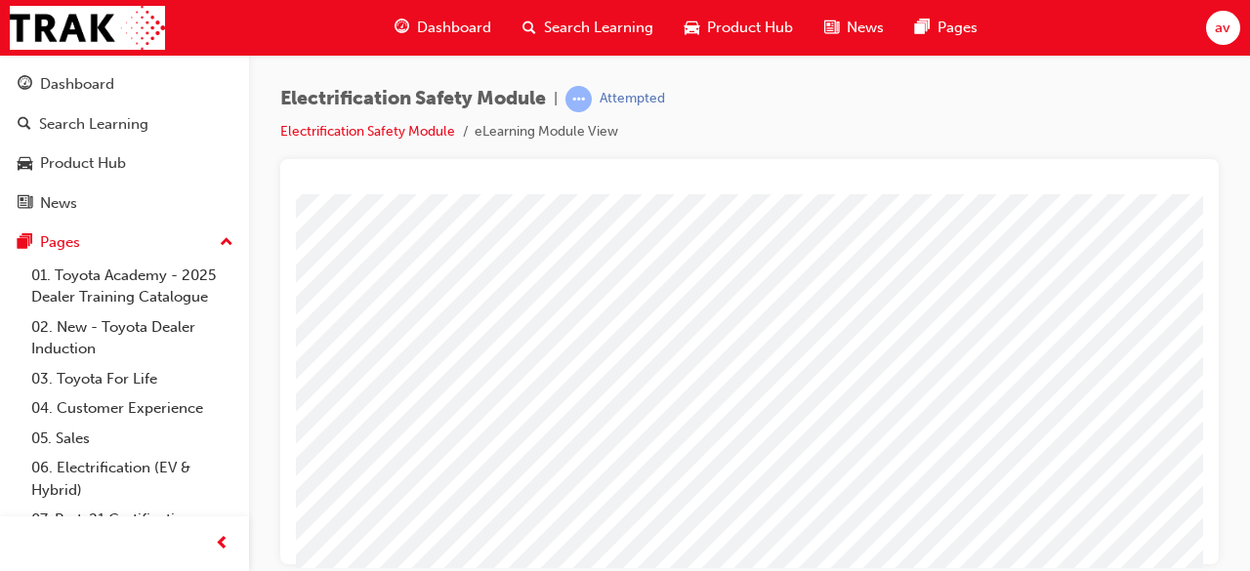
drag, startPoint x: 689, startPoint y: 201, endPoint x: 778, endPoint y: 303, distance: 135.0
click at [778, 303] on div at bounding box center [960, 486] width 1328 height 703
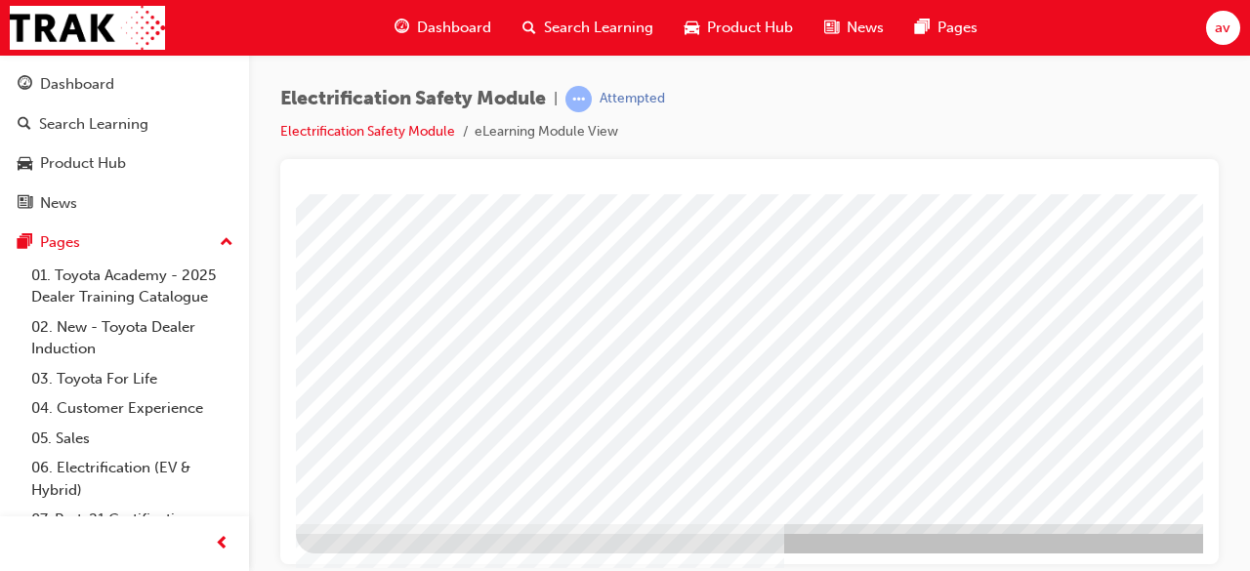
scroll to position [373, 436]
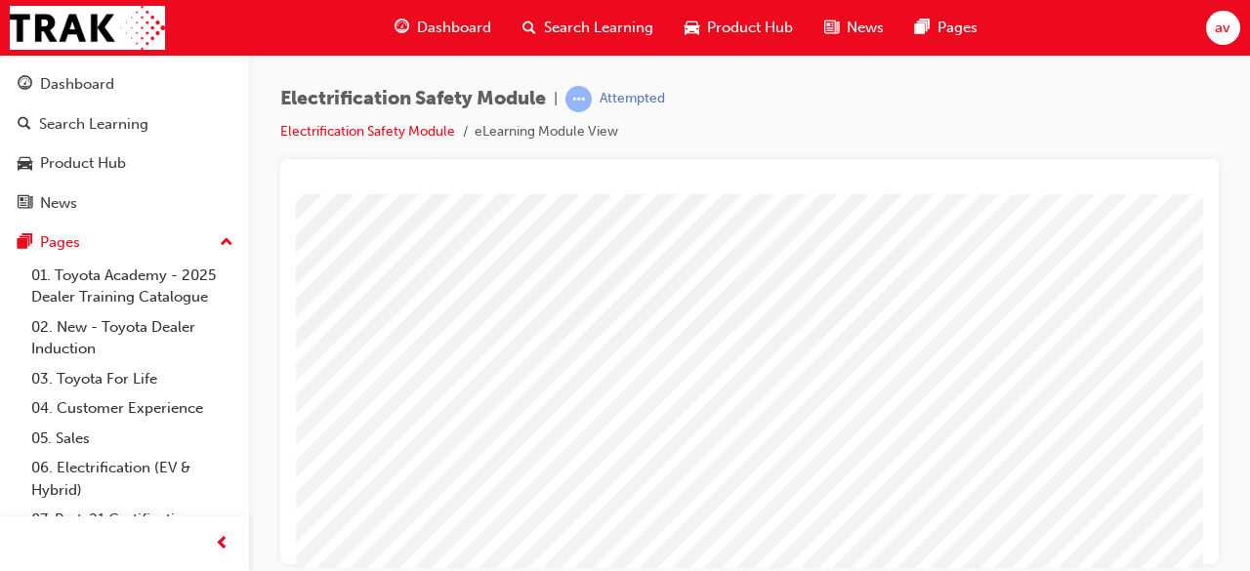
scroll to position [314, 436]
click at [781, 379] on div at bounding box center [533, 230] width 1328 height 703
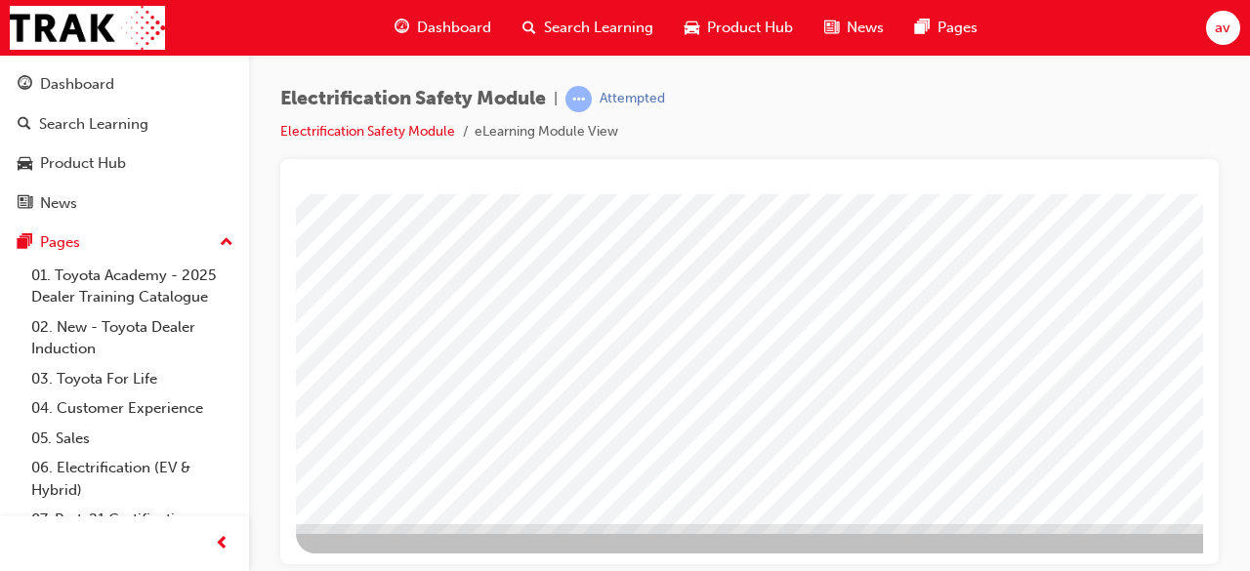
scroll to position [59, 0]
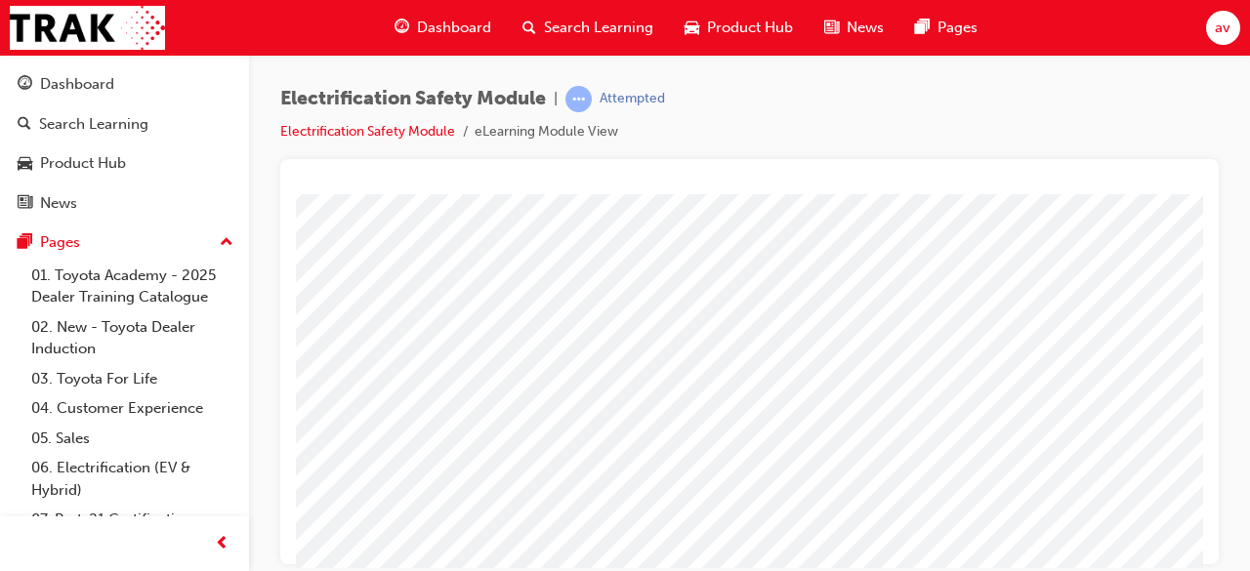
click at [1089, 568] on div "Electrification Safety Module | Attempted Electrification Safety Module eLearni…" at bounding box center [625, 285] width 1250 height 571
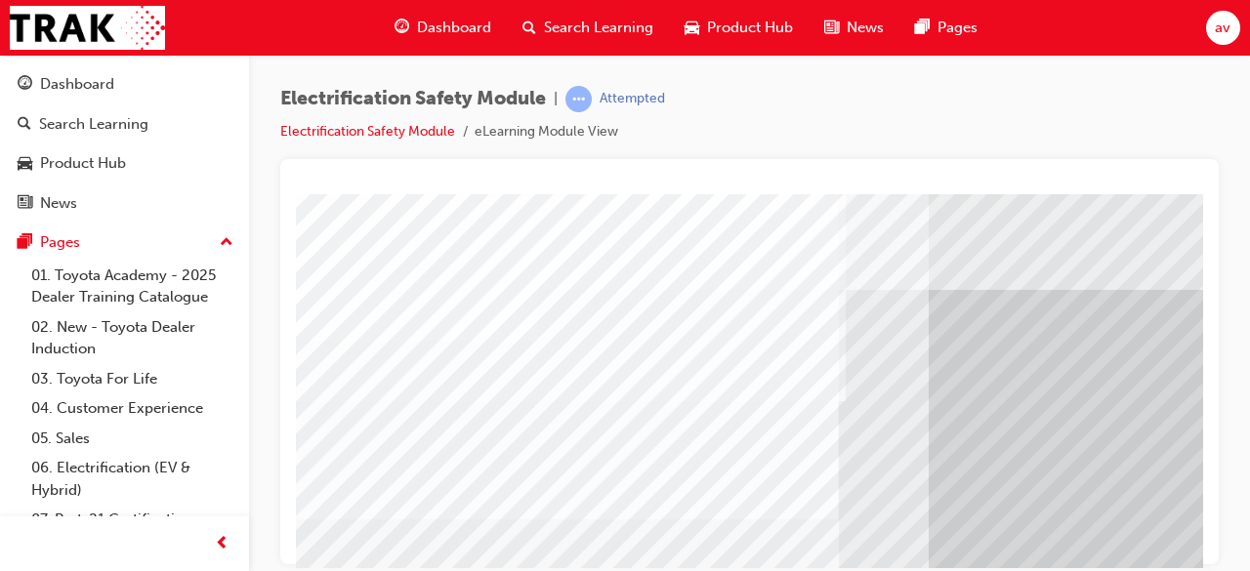
scroll to position [0, 59]
click at [312, 557] on div "Close navigation" at bounding box center [307, 543] width 107 height 33
click at [318, 551] on div "Close navigation" at bounding box center [307, 543] width 107 height 33
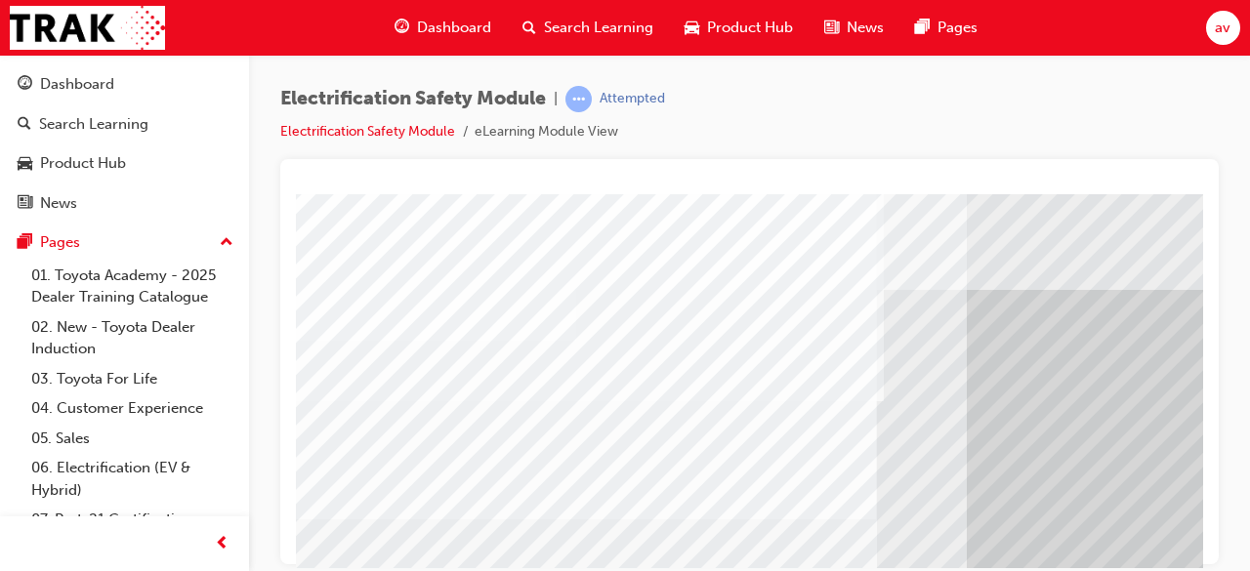
scroll to position [0, 0]
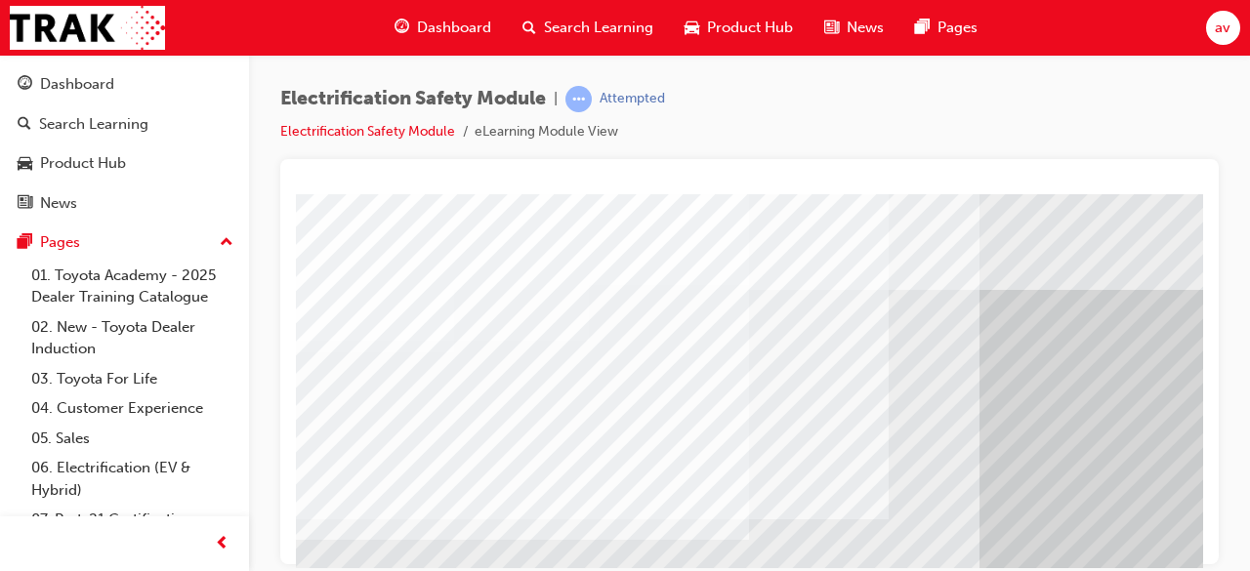
scroll to position [0, 436]
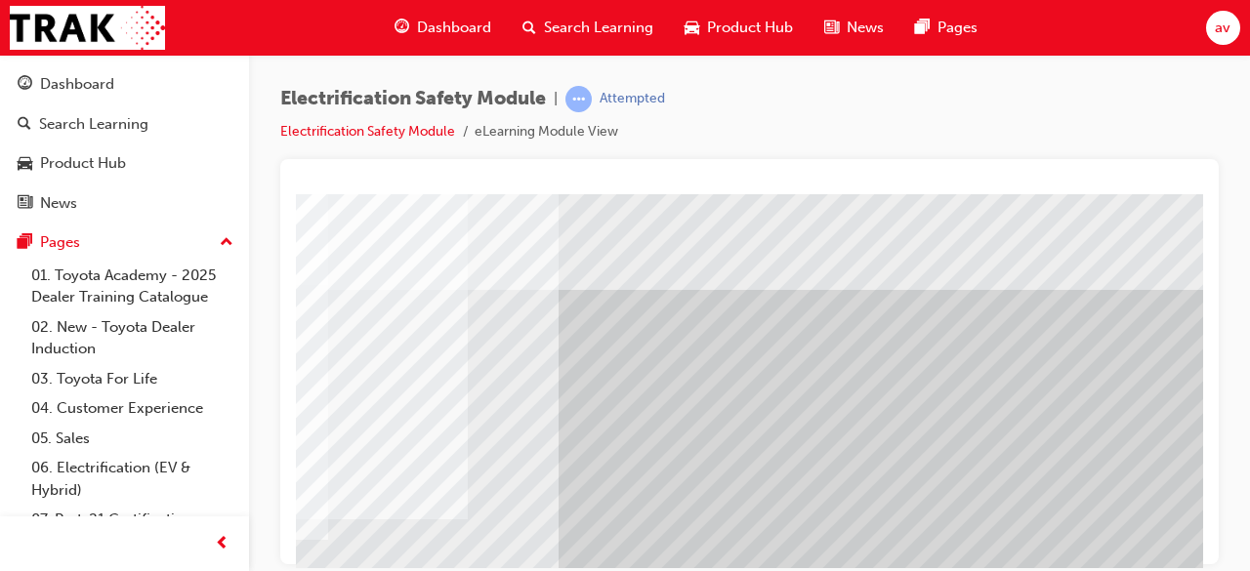
click at [1203, 459] on div at bounding box center [749, 361] width 939 height 405
drag, startPoint x: 1499, startPoint y: 652, endPoint x: 1193, endPoint y: 465, distance: 358.6
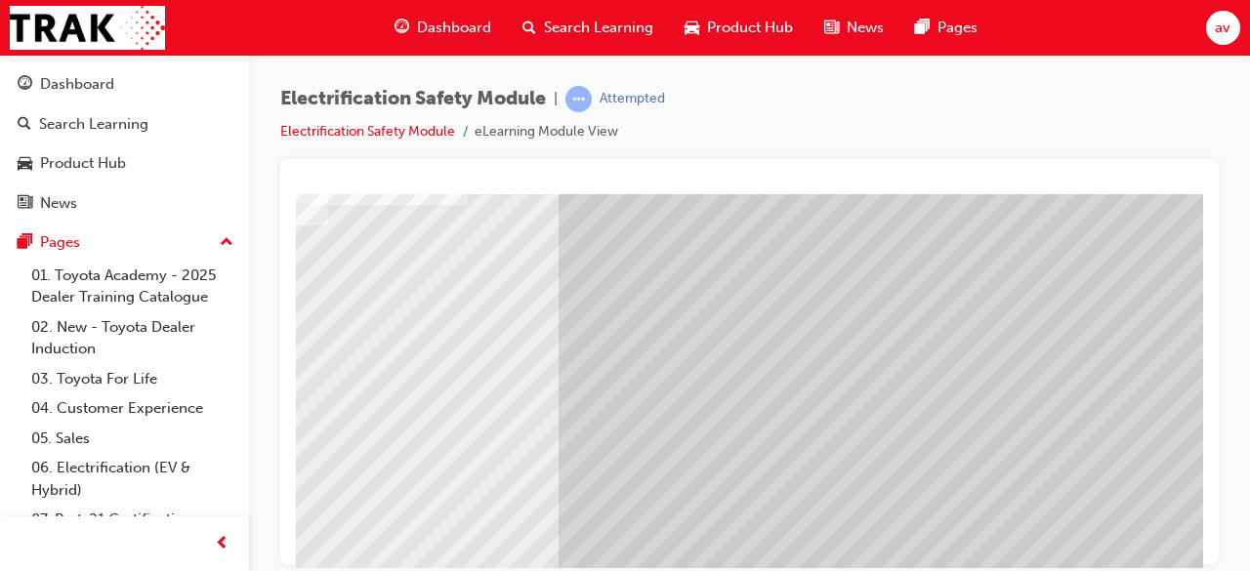
click at [447, 567] on div "Electrification Safety Module | Attempted Electrification Safety Module eLearni…" at bounding box center [625, 285] width 1250 height 571
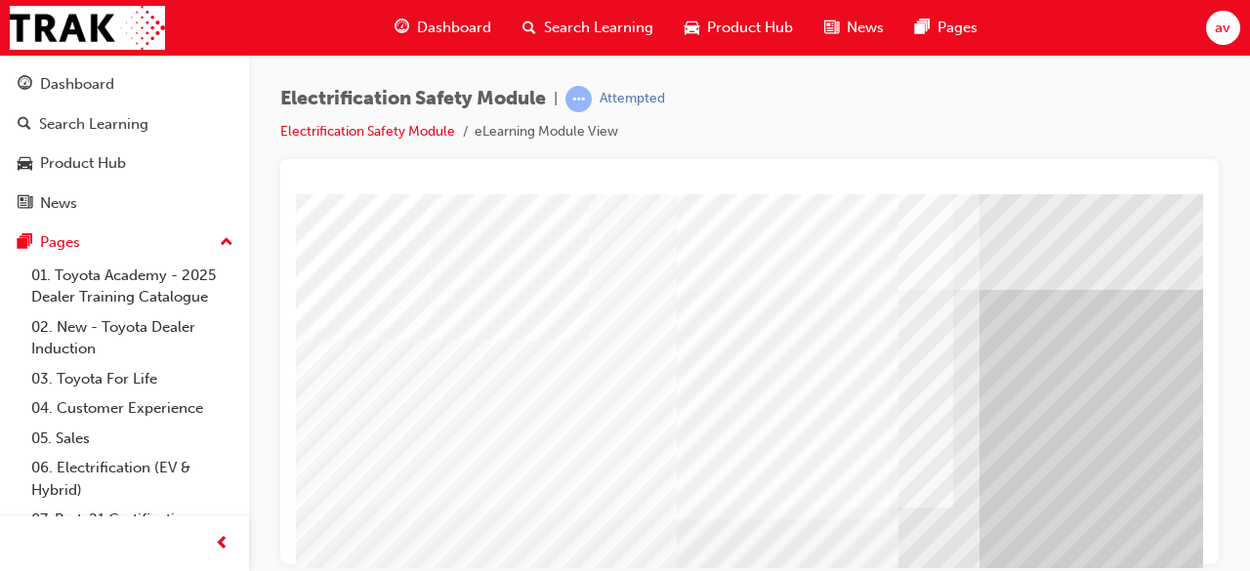
scroll to position [0, 0]
drag, startPoint x: 1113, startPoint y: 449, endPoint x: 1023, endPoint y: 557, distance: 140.0
click at [1023, 201] on html "multistate Loading..." at bounding box center [749, 197] width 907 height 8
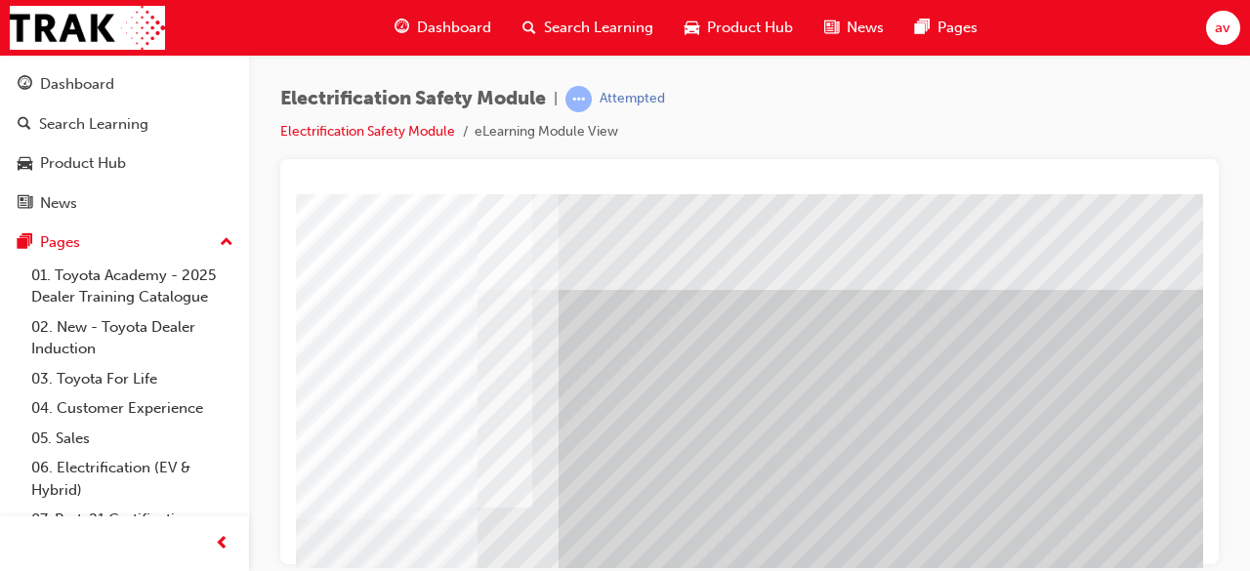
scroll to position [314, 436]
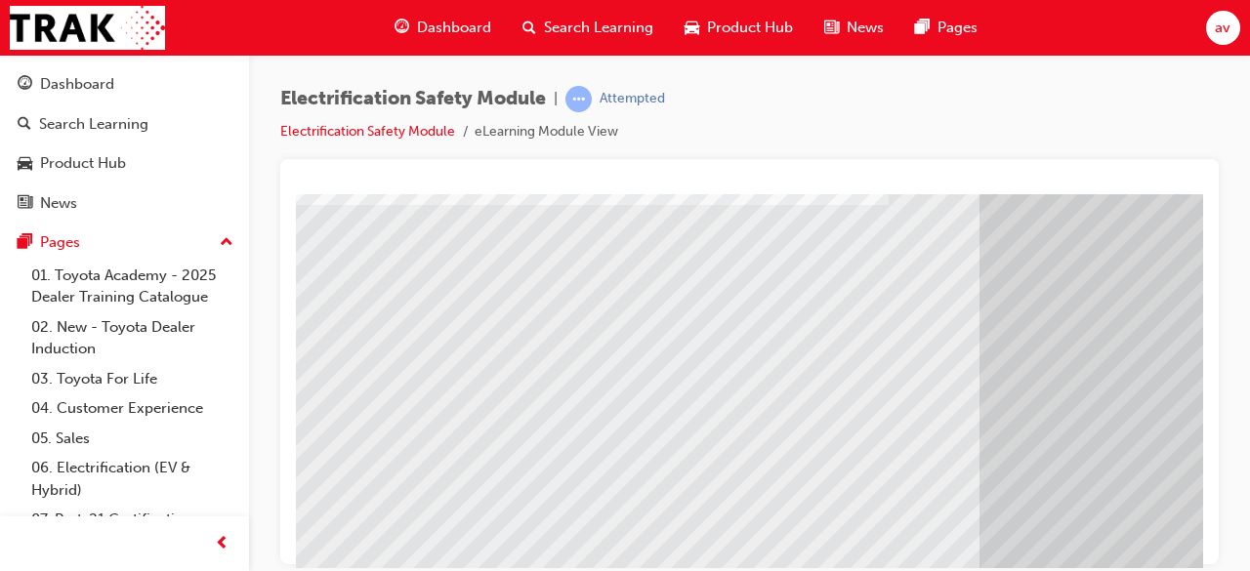
scroll to position [0, 0]
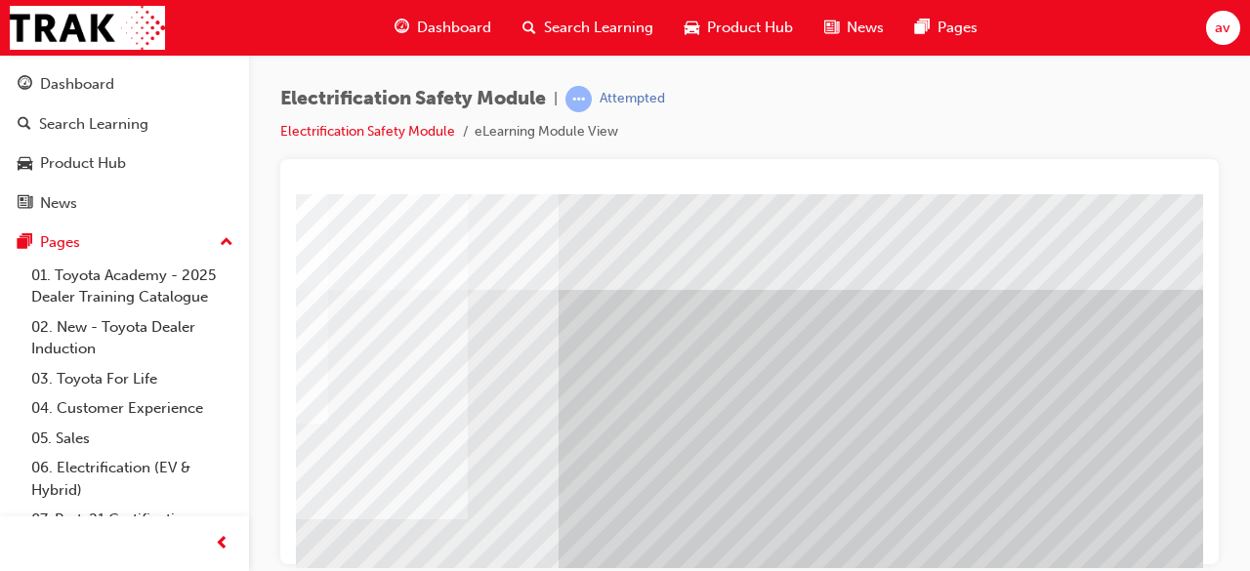
scroll to position [314, 436]
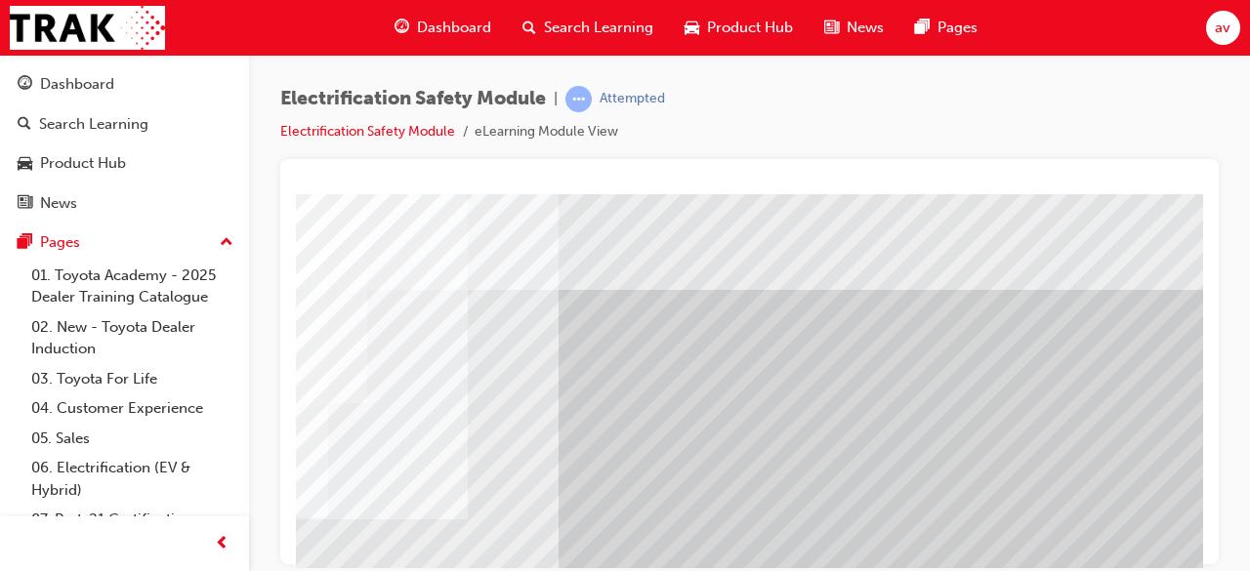
scroll to position [0, 0]
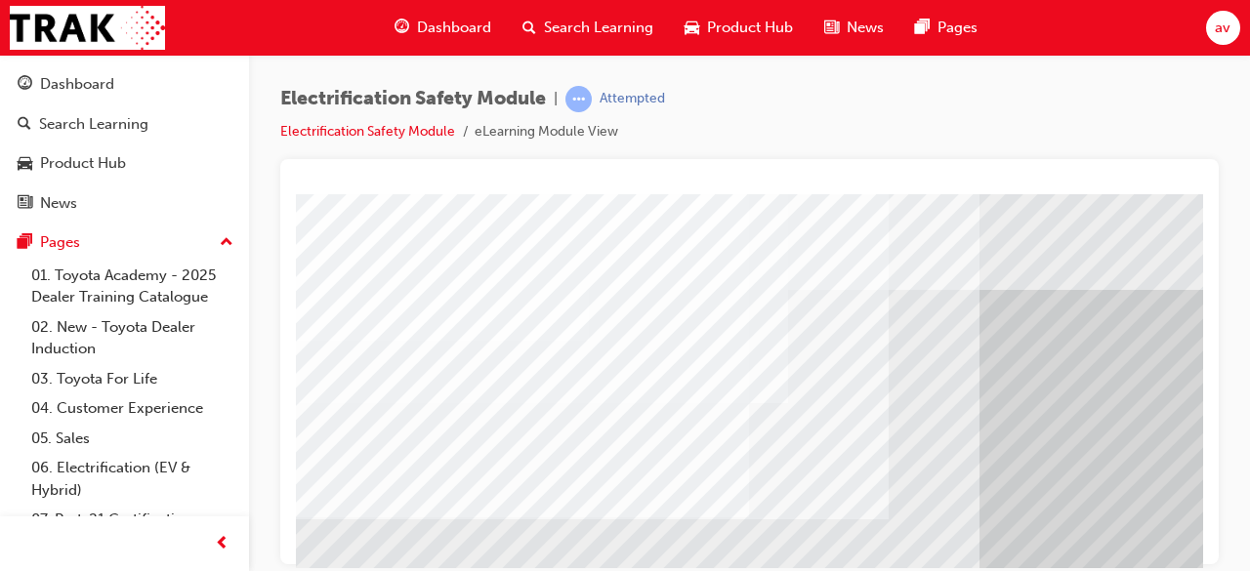
click at [1205, 410] on div at bounding box center [749, 361] width 939 height 405
drag, startPoint x: 1501, startPoint y: 604, endPoint x: 1193, endPoint y: 426, distance: 355.3
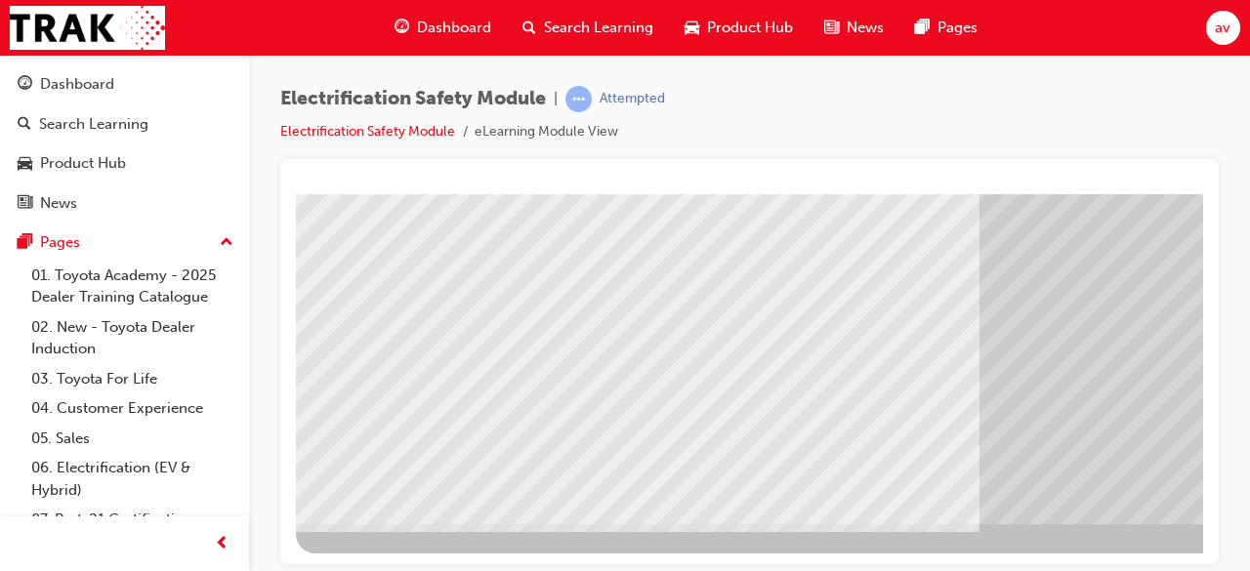
scroll to position [373, 436]
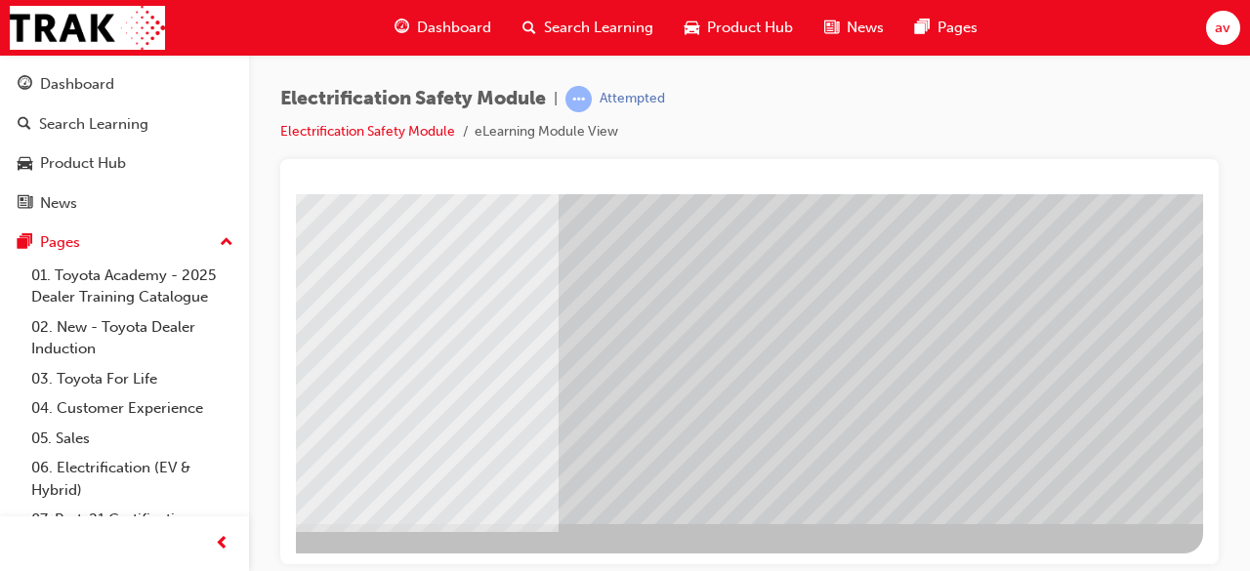
drag, startPoint x: 1094, startPoint y: 388, endPoint x: 1082, endPoint y: 215, distance: 173.3
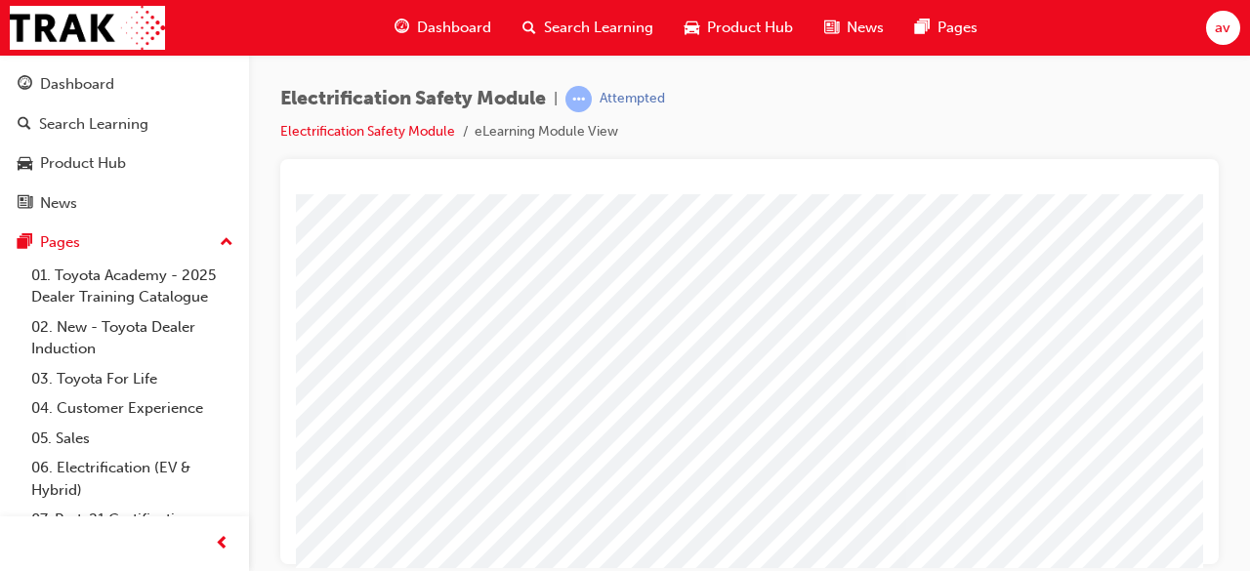
scroll to position [314, 0]
click at [1211, 253] on div at bounding box center [749, 361] width 939 height 405
click at [1203, 255] on div at bounding box center [749, 361] width 939 height 405
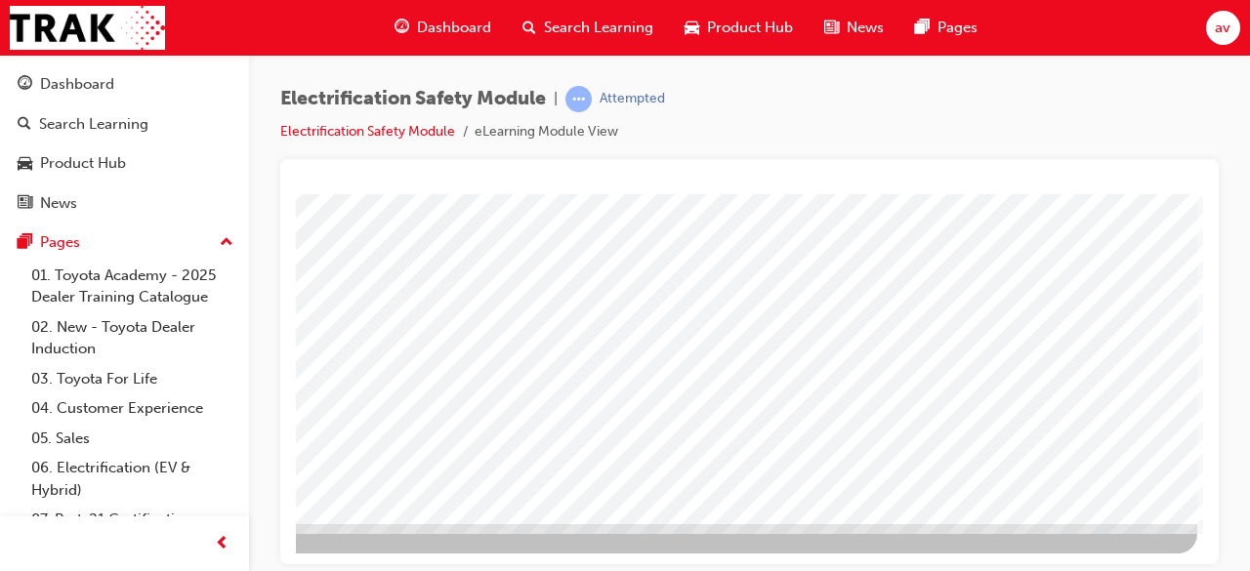
scroll to position [314, 436]
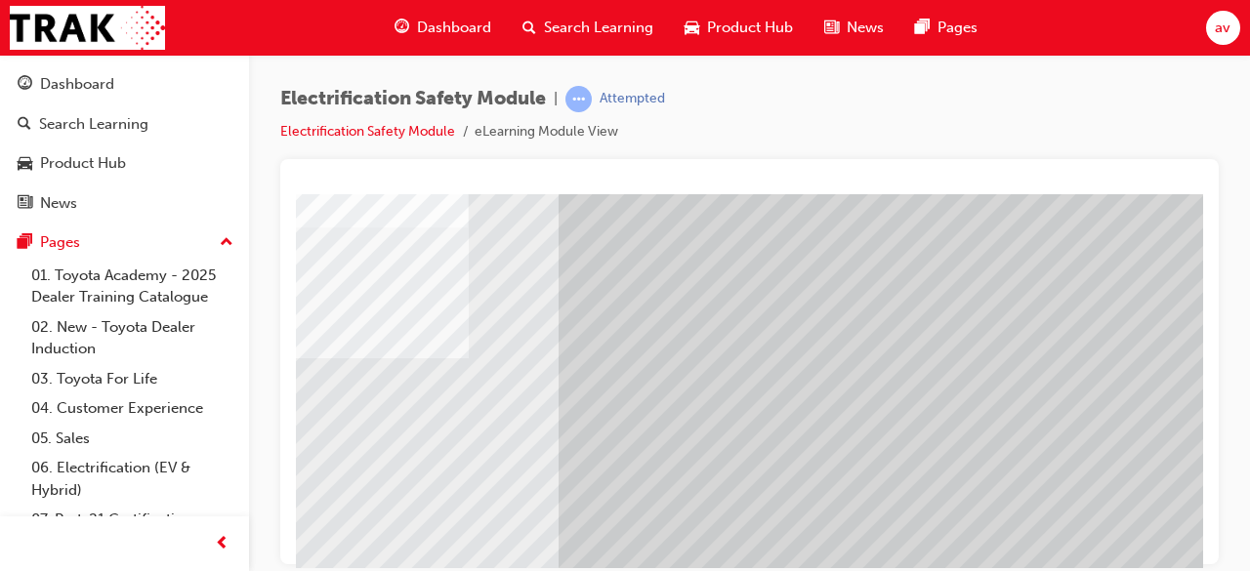
scroll to position [0, 0]
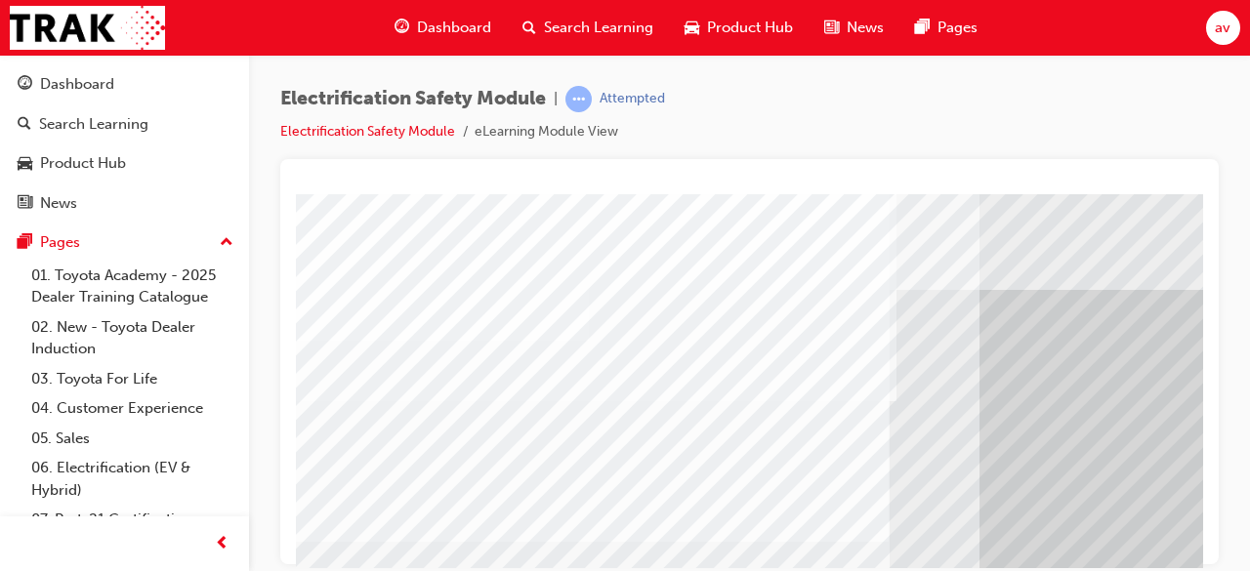
click at [1205, 415] on div at bounding box center [749, 361] width 939 height 405
